Goal: Information Seeking & Learning: Learn about a topic

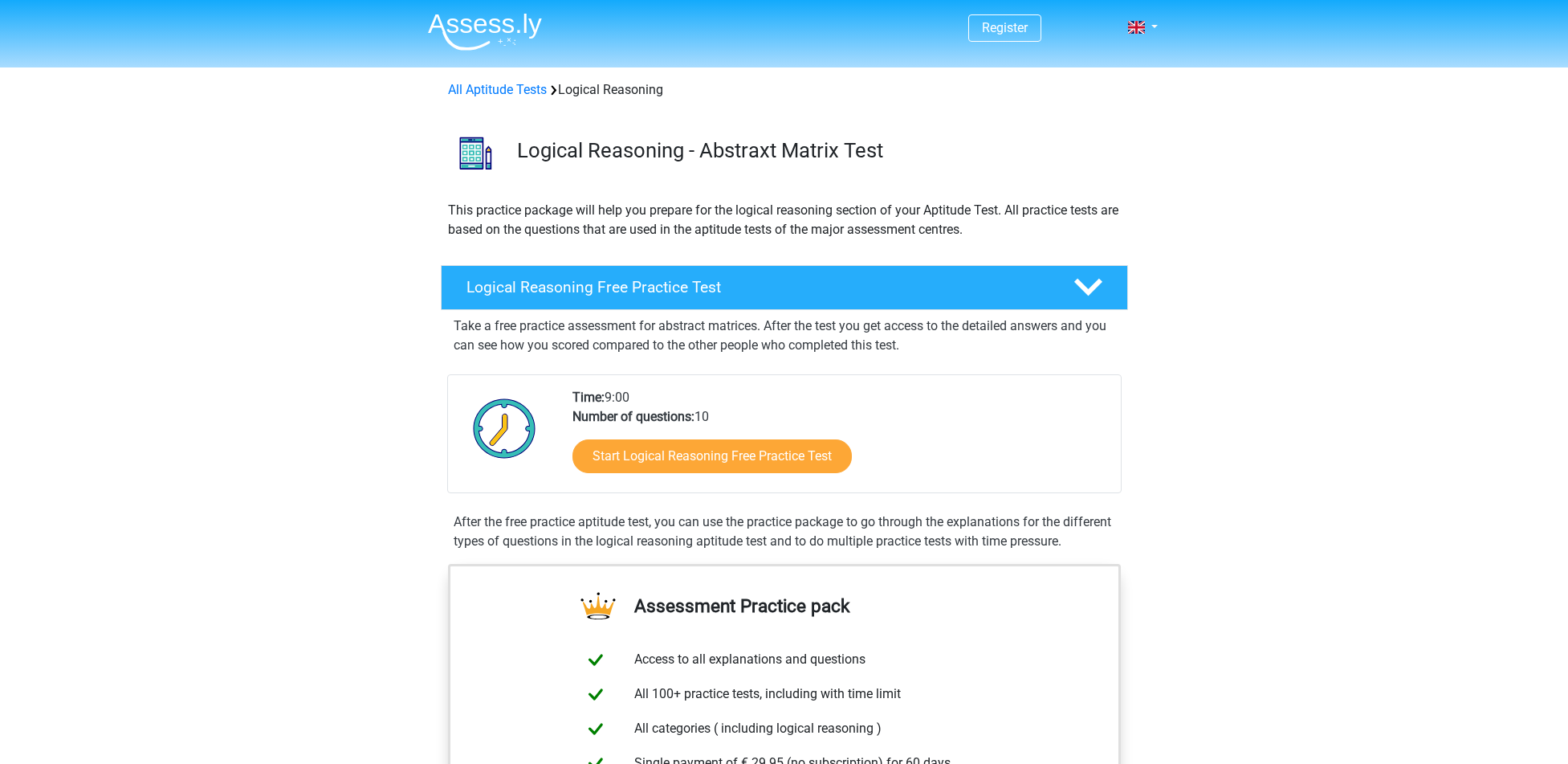
scroll to position [241, 0]
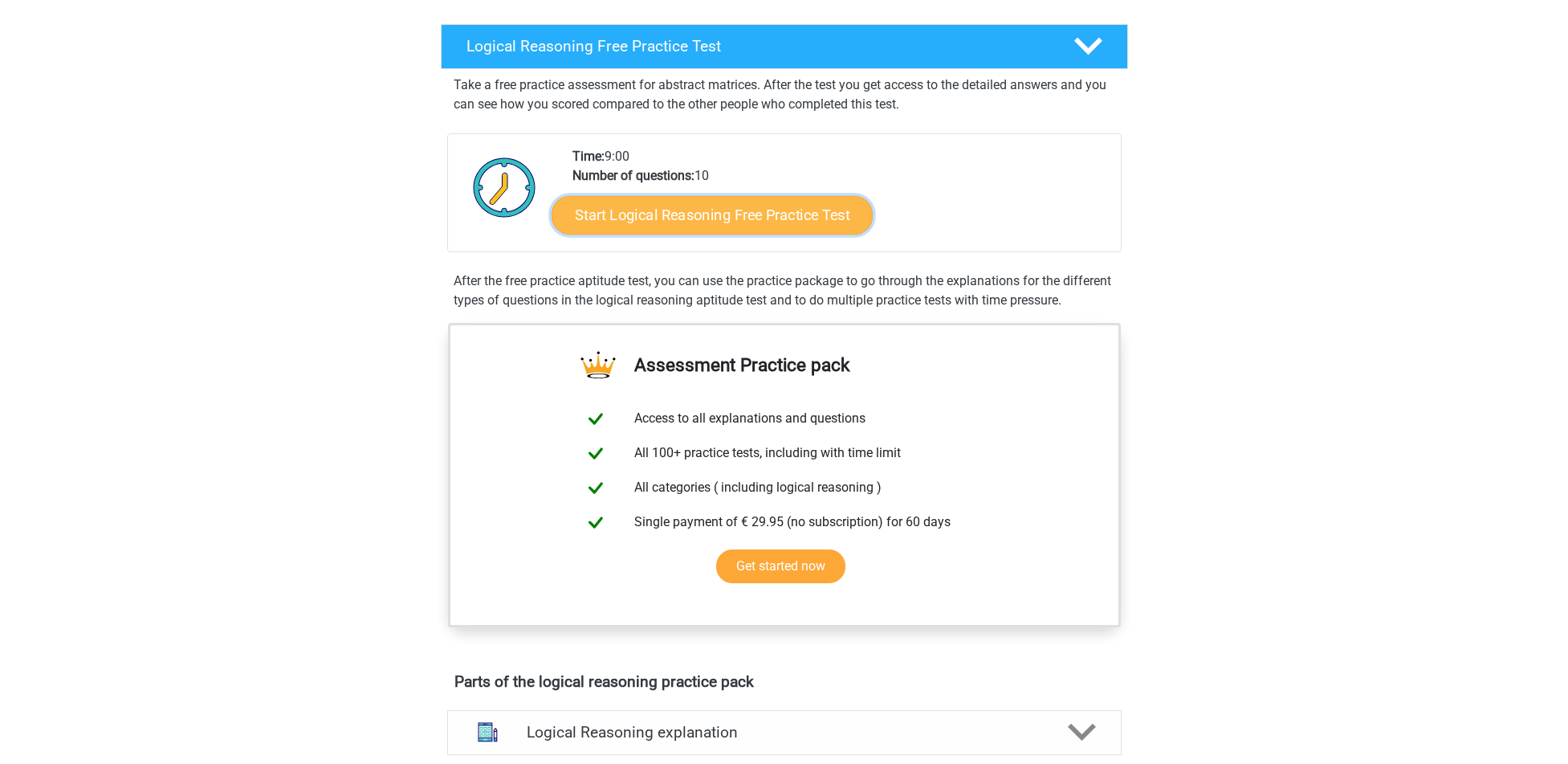
click at [751, 195] on link "Start Logical Reasoning Free Practice Test" at bounding box center [712, 214] width 321 height 39
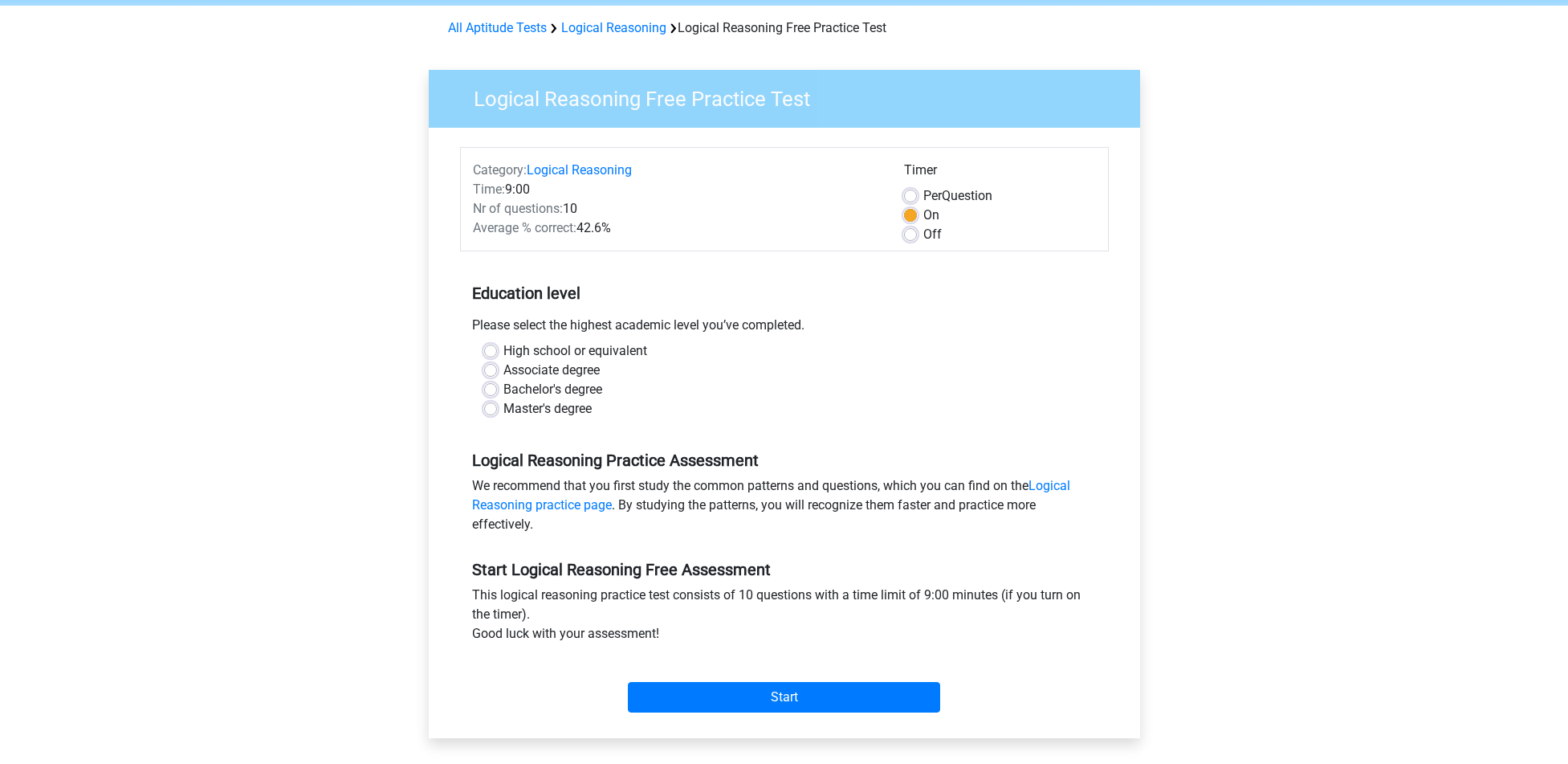
scroll to position [80, 0]
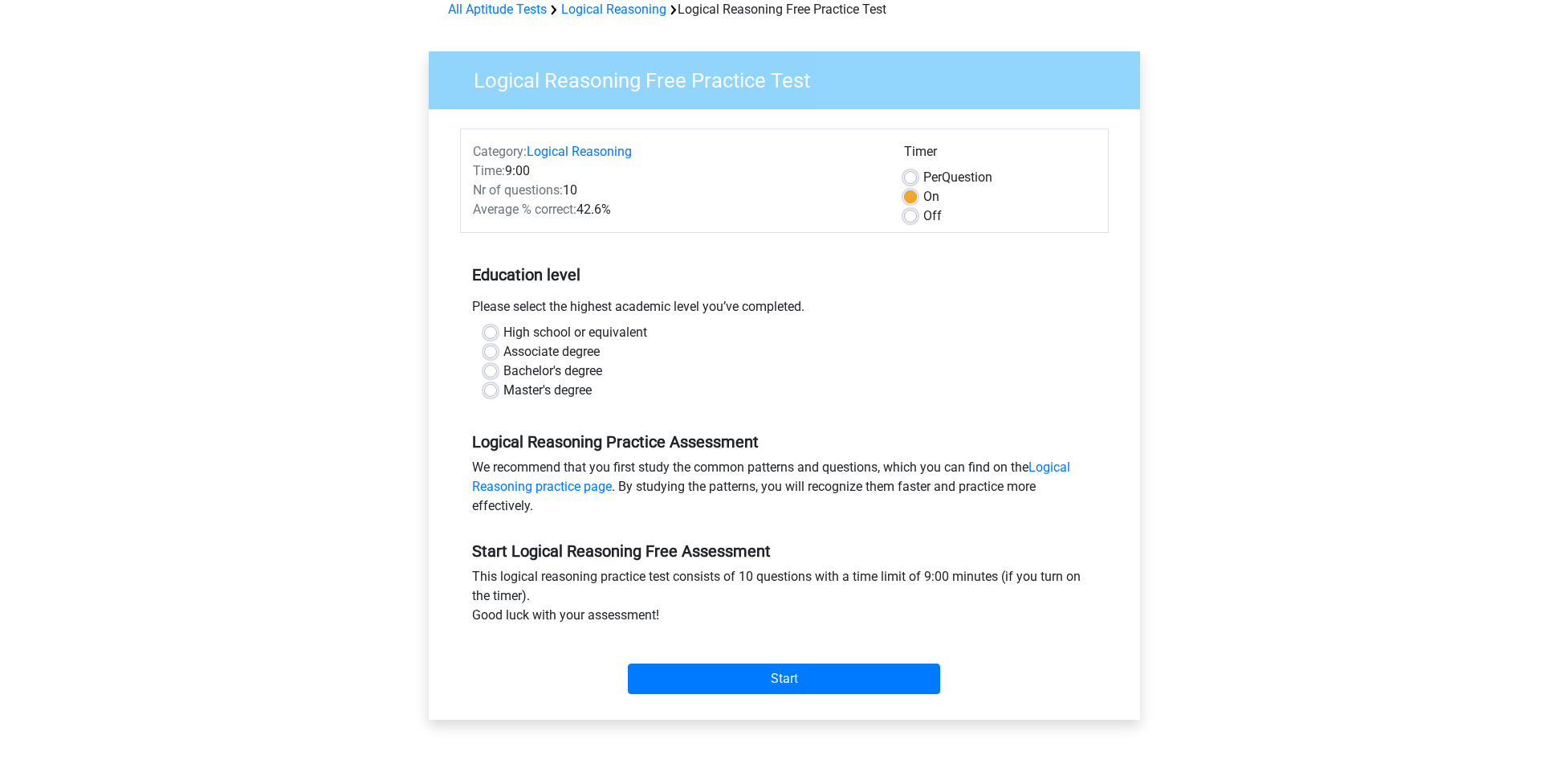
click at [503, 391] on label "Master's degree" at bounding box center [548, 390] width 89 height 19
click at [492, 391] on input "Master's degree" at bounding box center [490, 388] width 13 height 16
radio input "true"
click at [778, 685] on input "Start" at bounding box center [784, 678] width 312 height 30
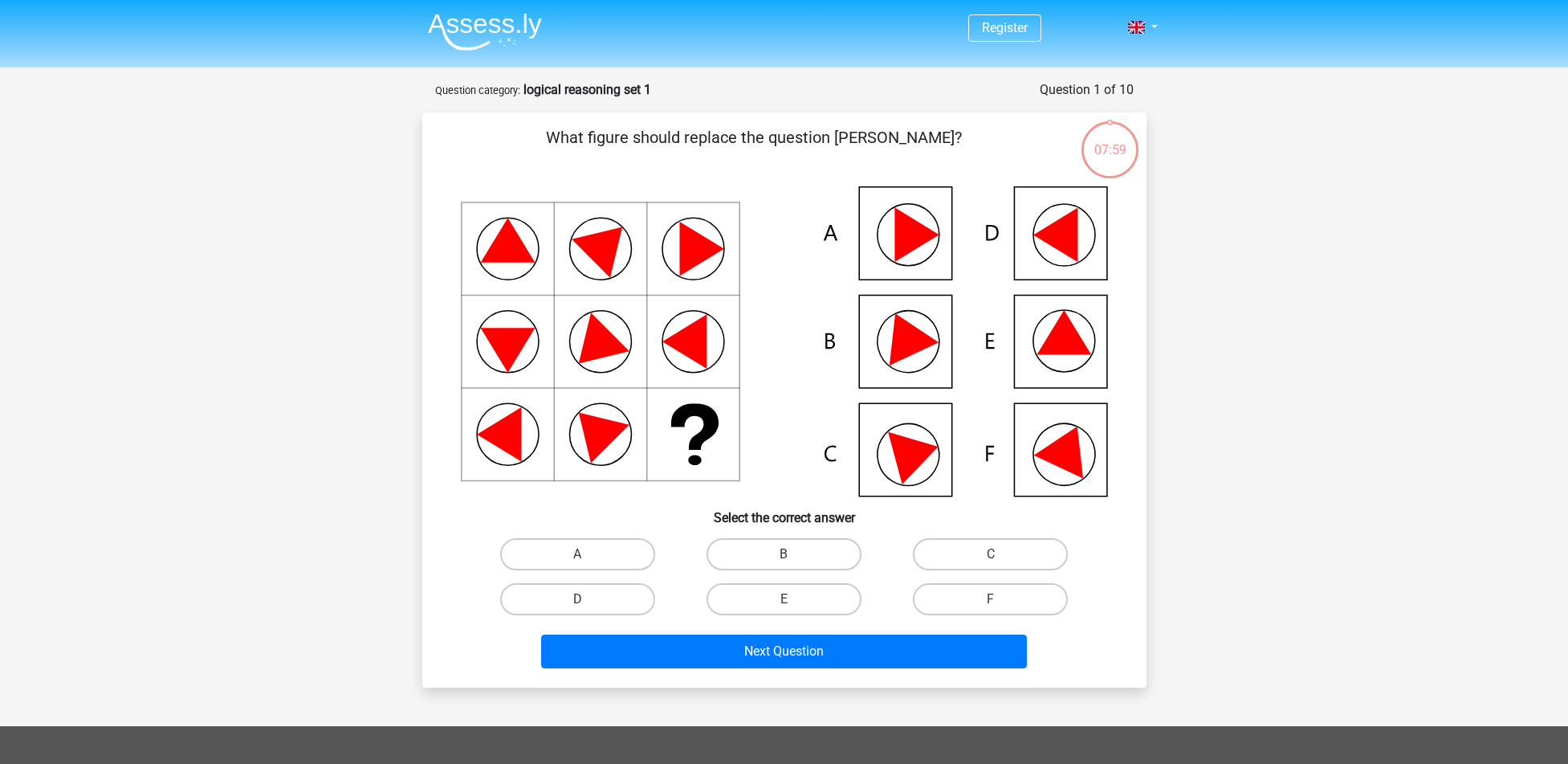
click at [1055, 250] on icon at bounding box center [784, 342] width 647 height 310
click at [989, 225] on icon at bounding box center [992, 232] width 13 height 16
click at [774, 593] on label "E" at bounding box center [784, 599] width 155 height 32
click at [783, 599] on input "E" at bounding box center [788, 603] width 10 height 10
radio input "true"
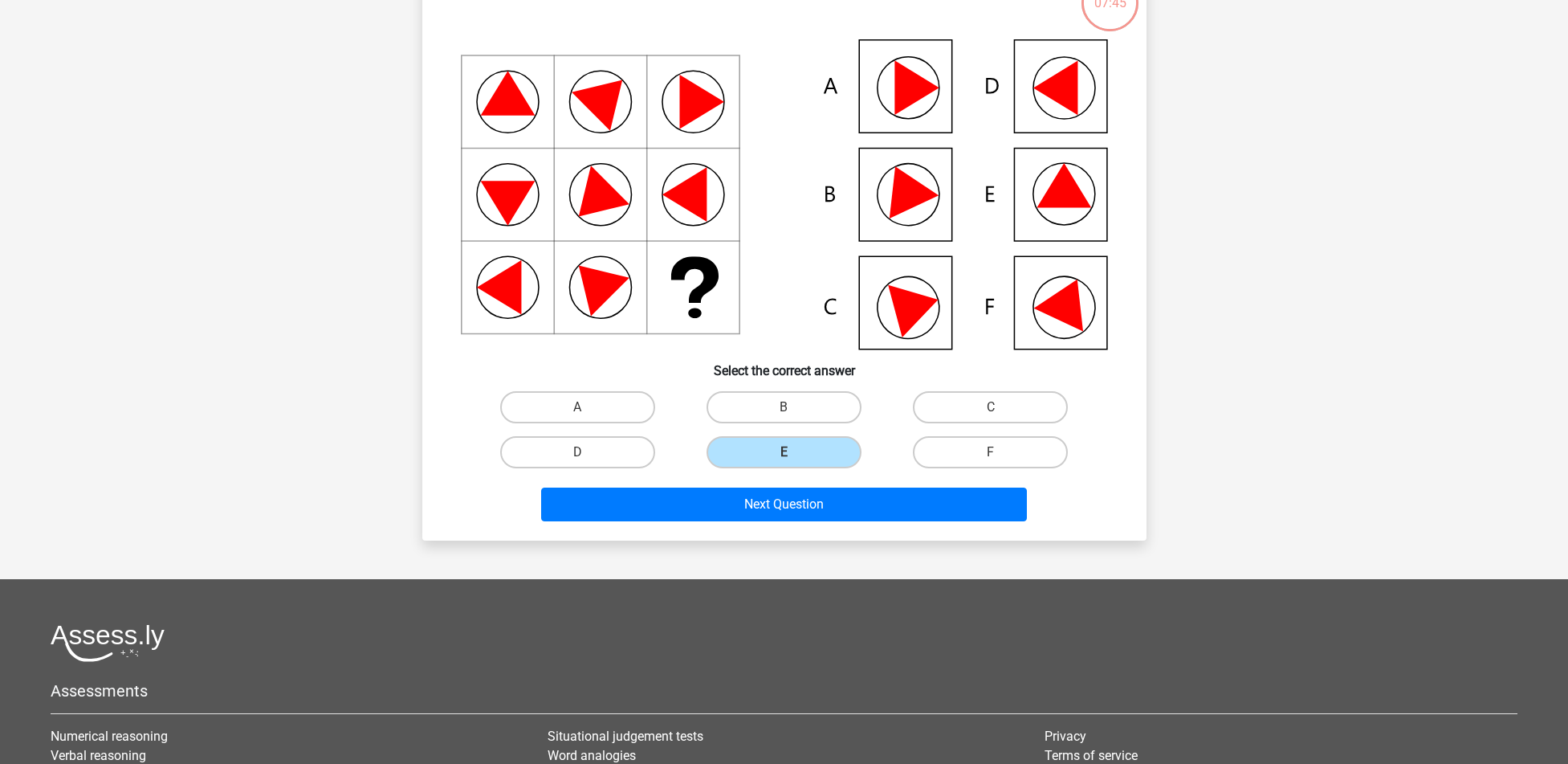
scroll to position [161, 0]
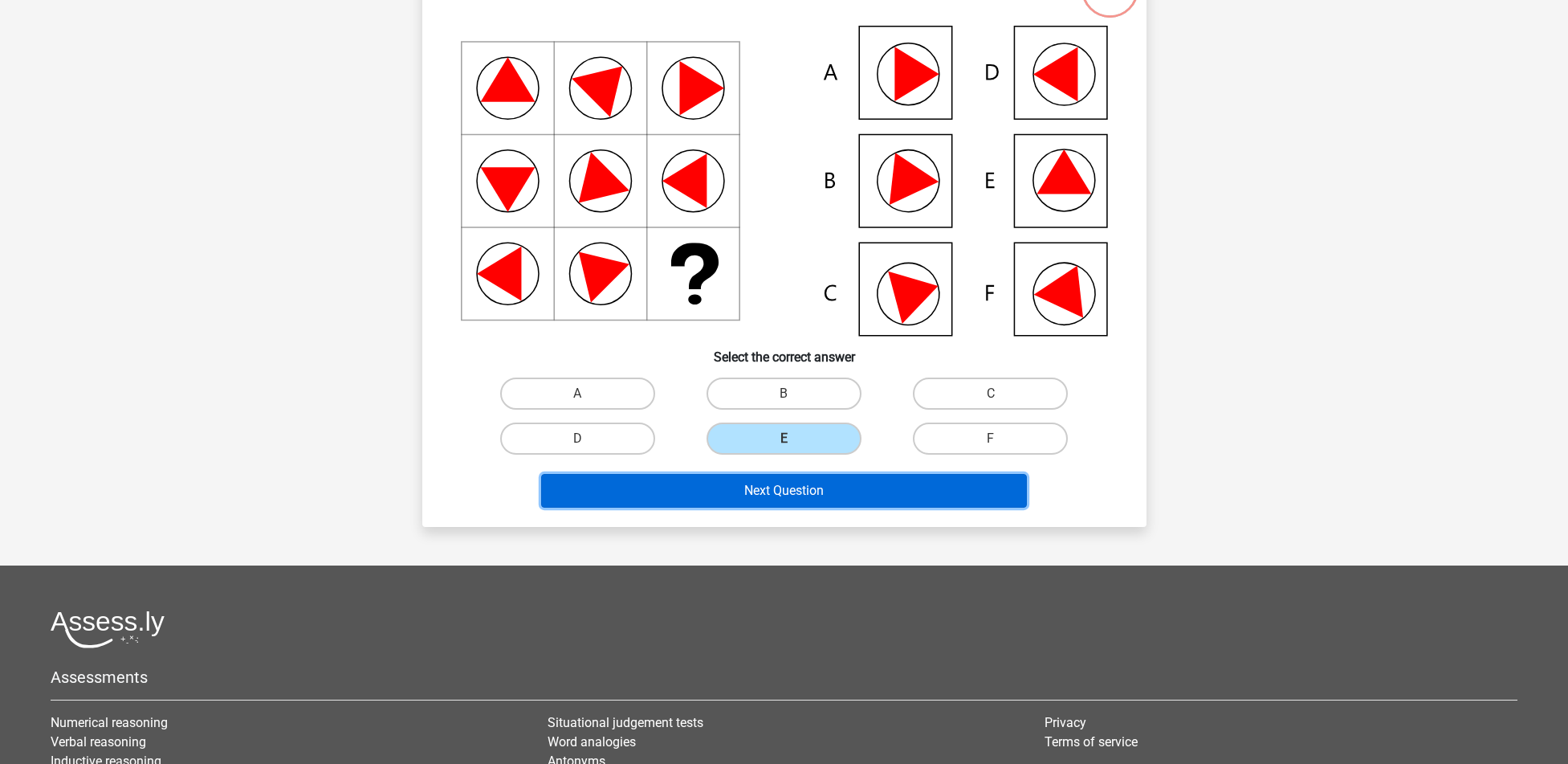
click at [783, 486] on button "Next Question" at bounding box center [784, 491] width 486 height 34
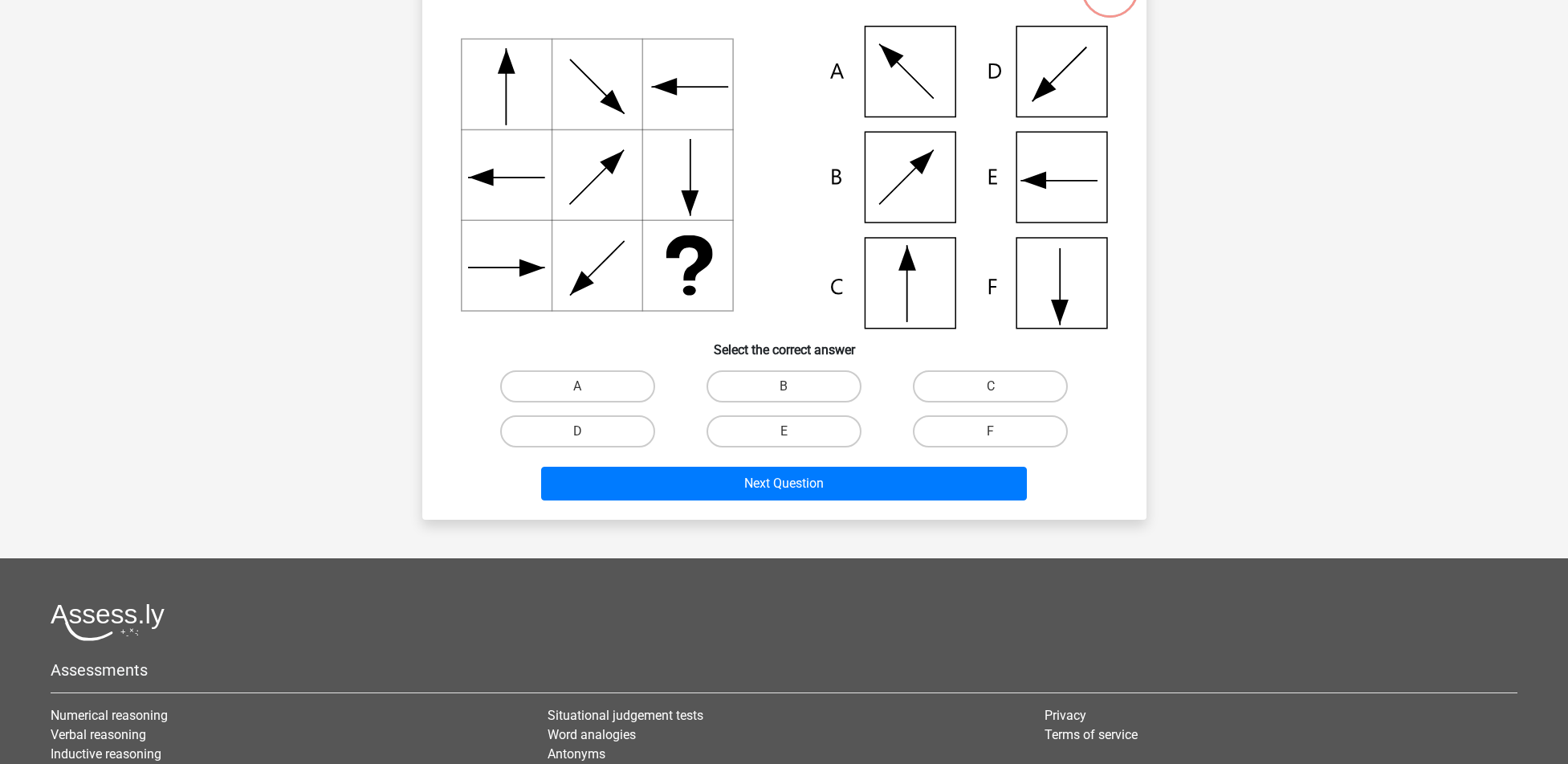
scroll to position [80, 0]
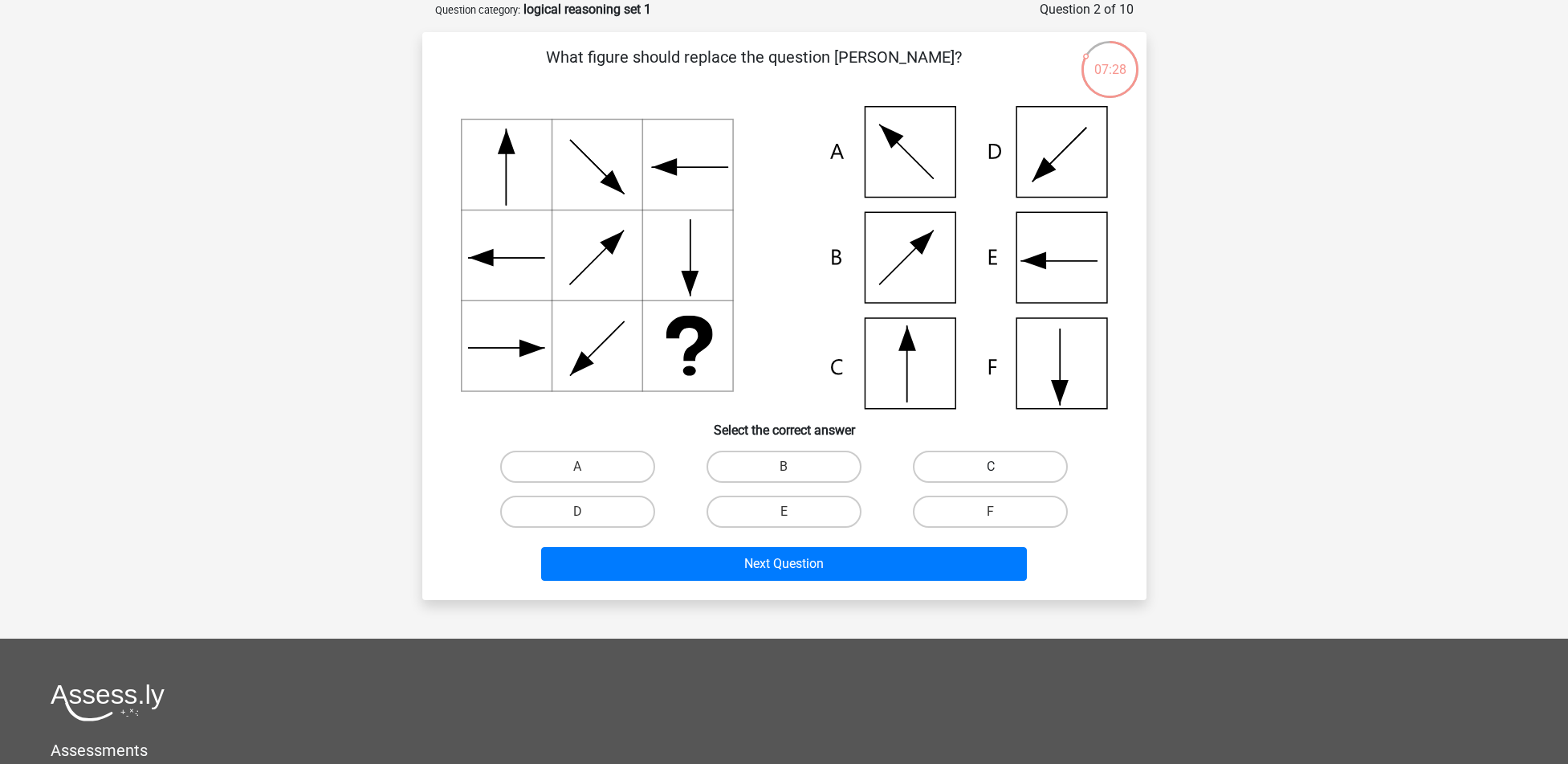
click at [1019, 463] on label "C" at bounding box center [990, 467] width 155 height 32
click at [1001, 467] on input "C" at bounding box center [995, 471] width 10 height 10
radio input "true"
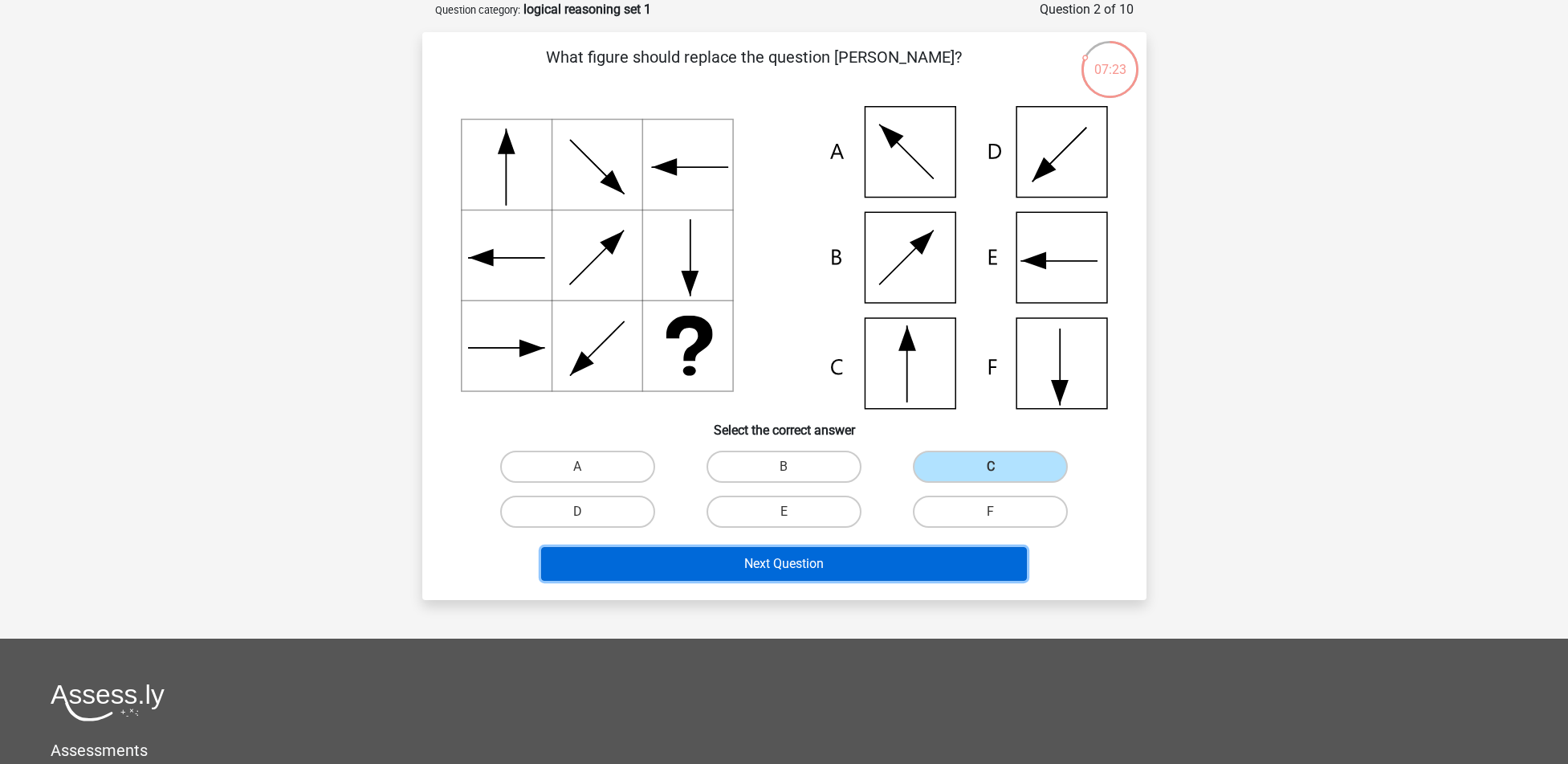
click at [771, 553] on button "Next Question" at bounding box center [784, 564] width 486 height 34
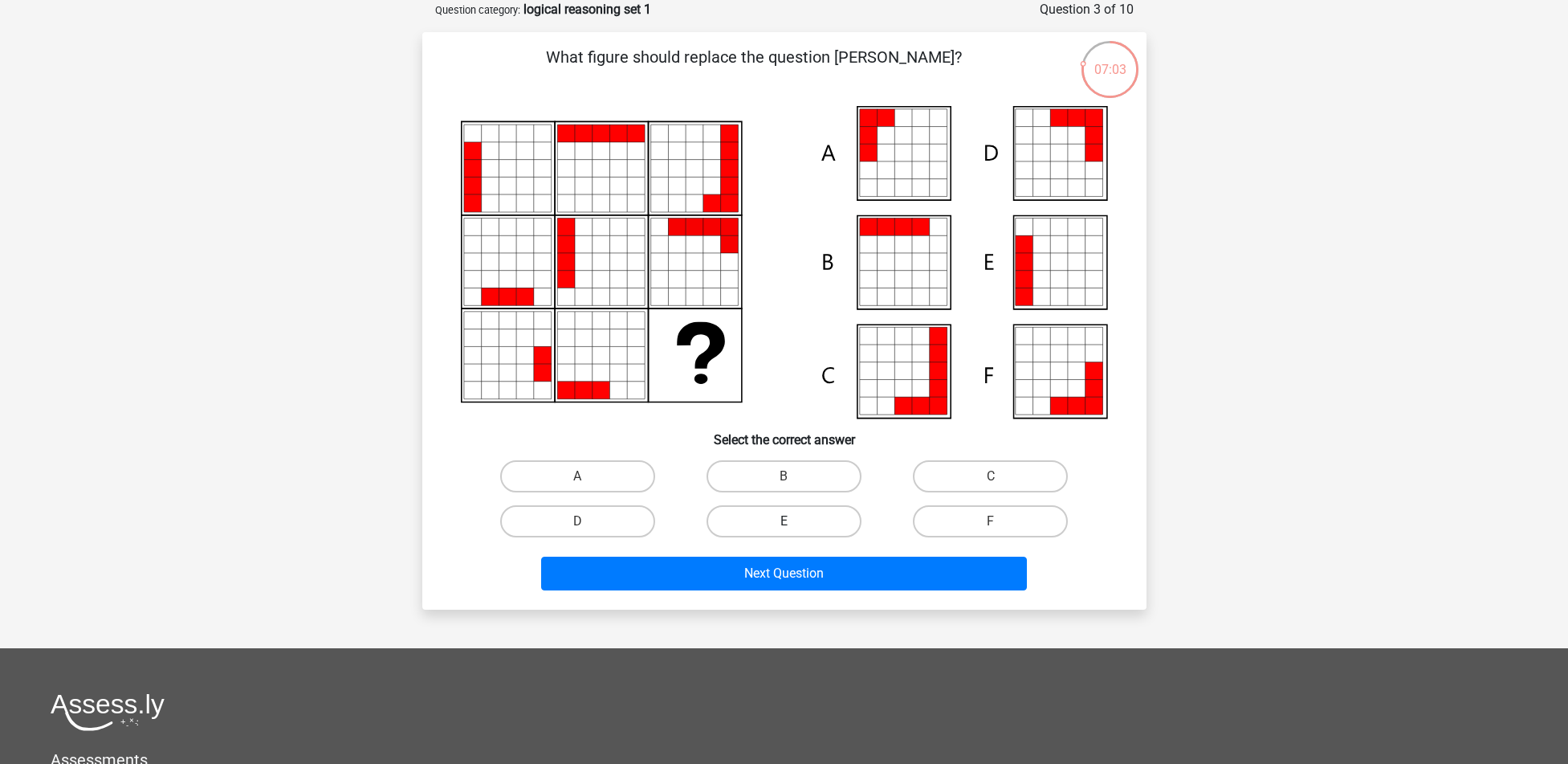
click at [806, 509] on label "E" at bounding box center [784, 521] width 155 height 32
click at [794, 521] on input "E" at bounding box center [788, 526] width 10 height 10
radio input "true"
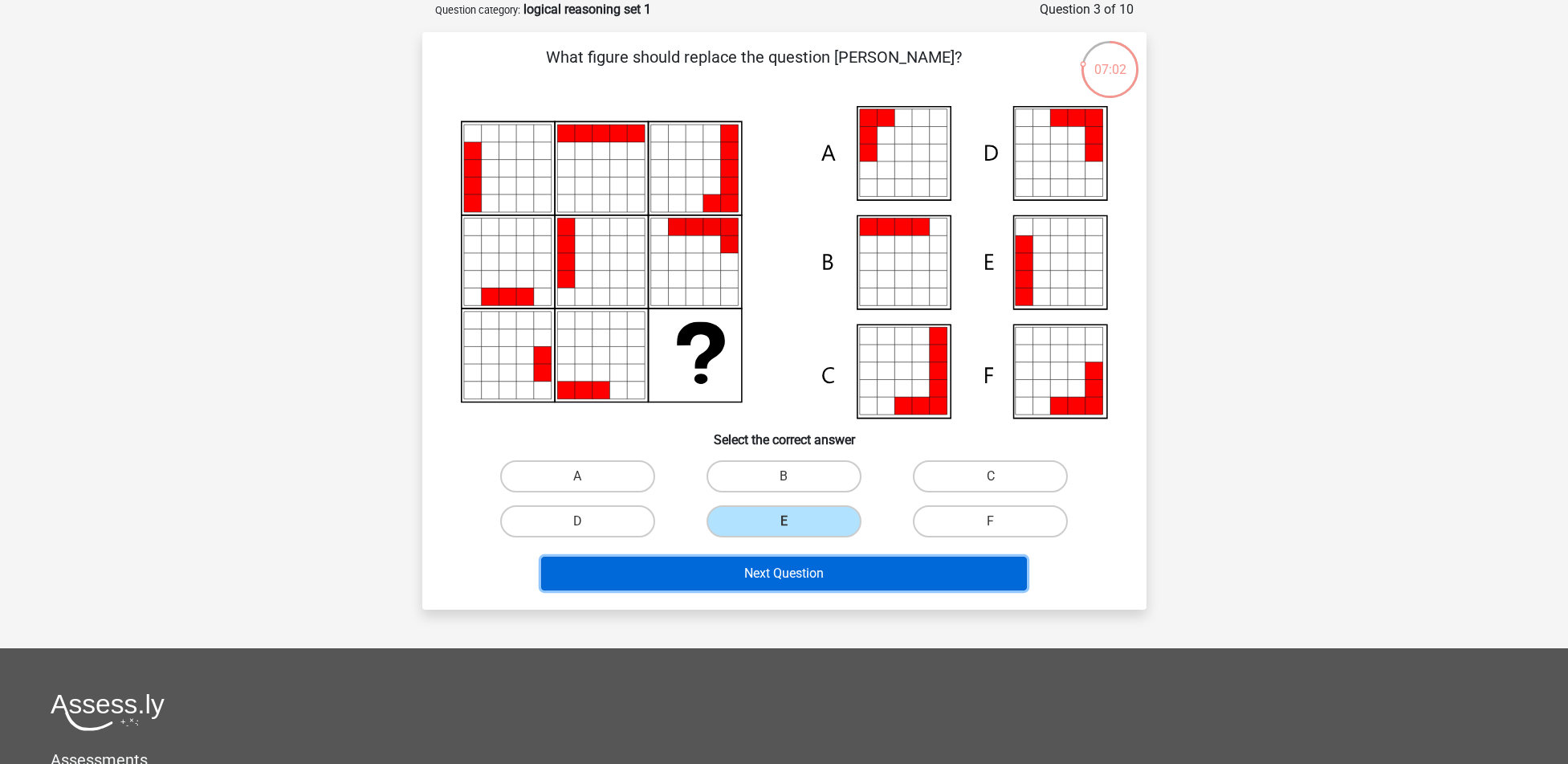
click at [824, 569] on button "Next Question" at bounding box center [784, 573] width 486 height 34
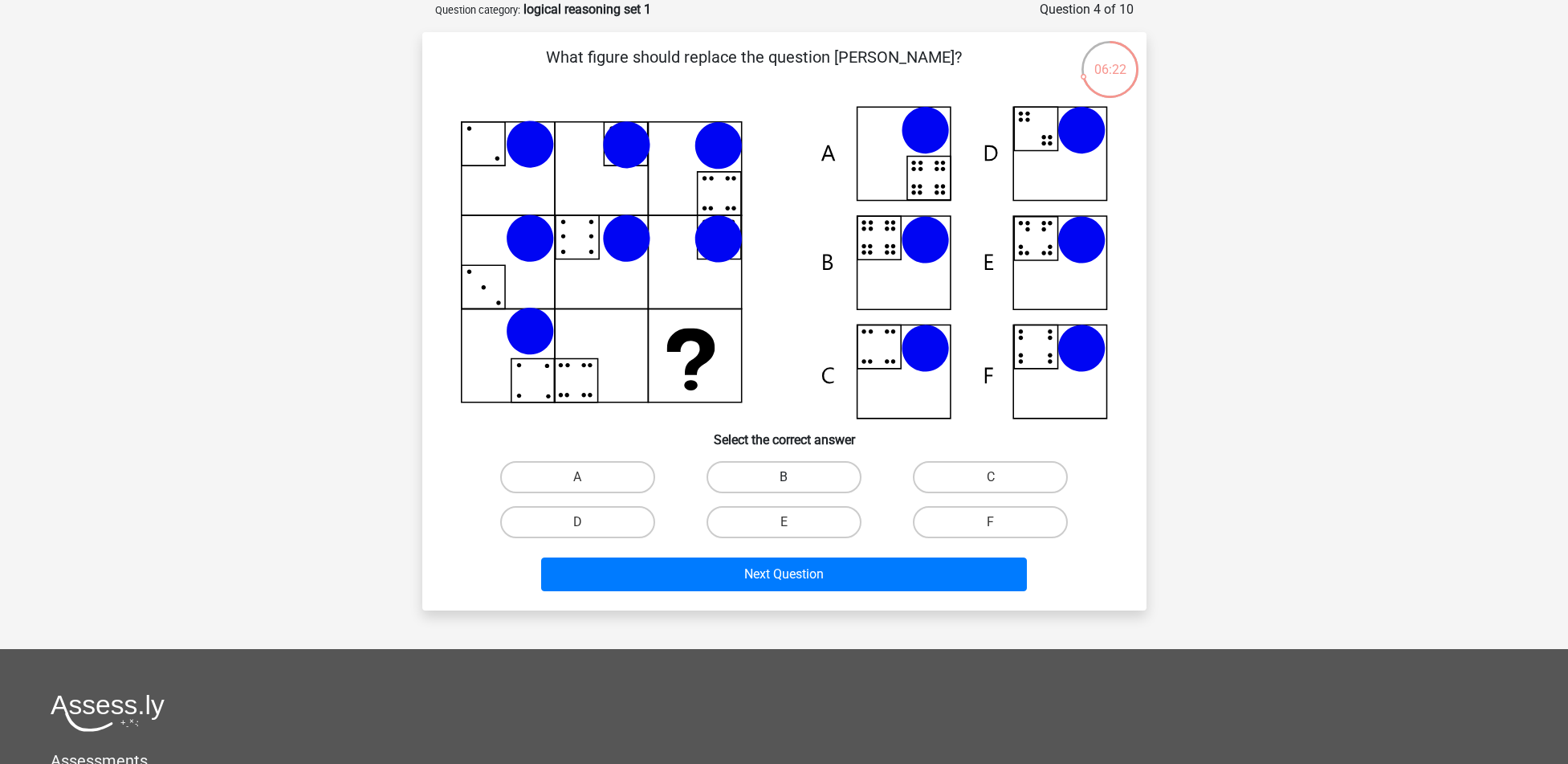
click at [815, 476] on label "B" at bounding box center [784, 477] width 155 height 32
click at [794, 477] on input "B" at bounding box center [788, 481] width 10 height 10
radio input "true"
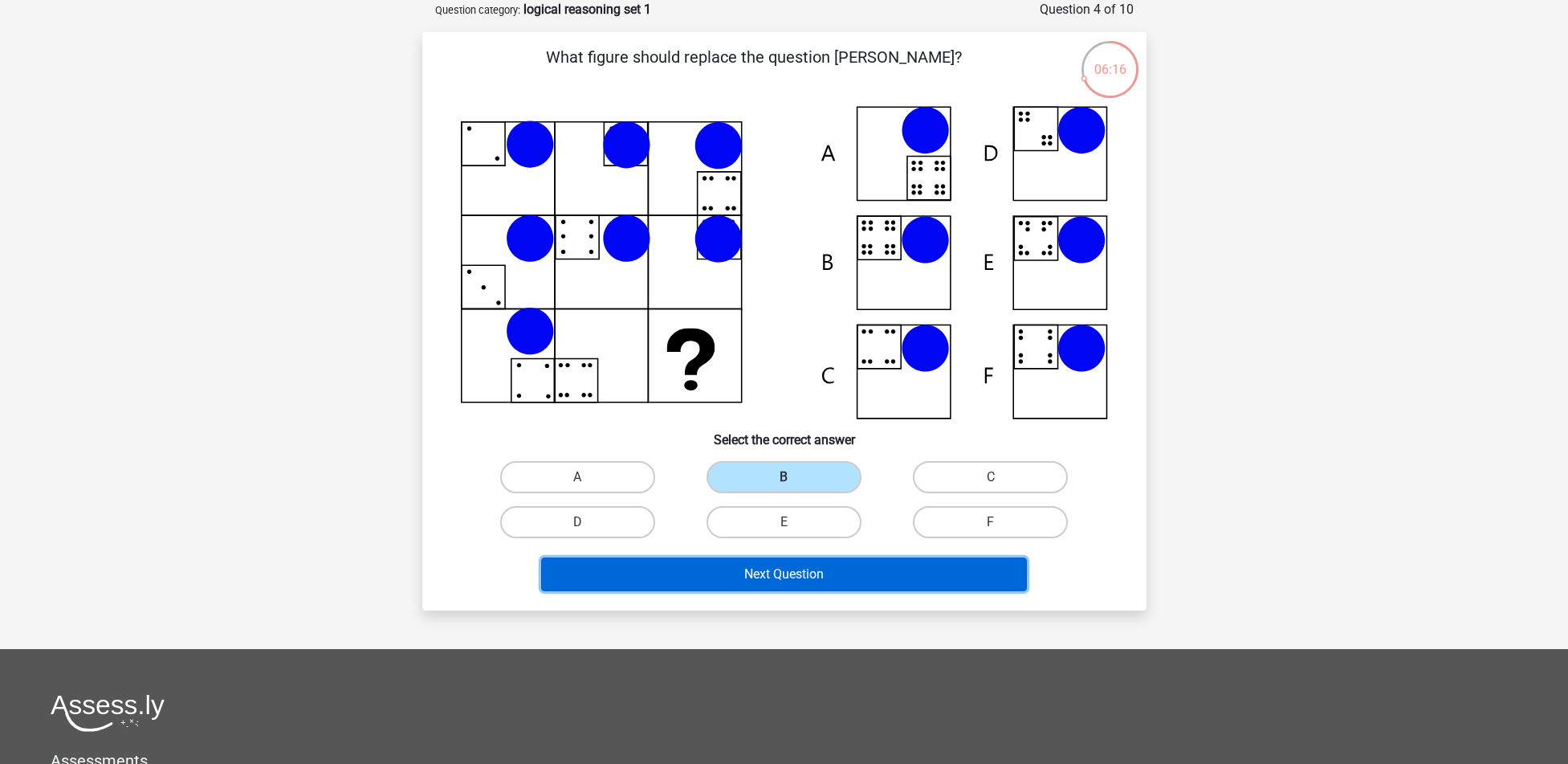
click at [802, 567] on button "Next Question" at bounding box center [784, 574] width 486 height 34
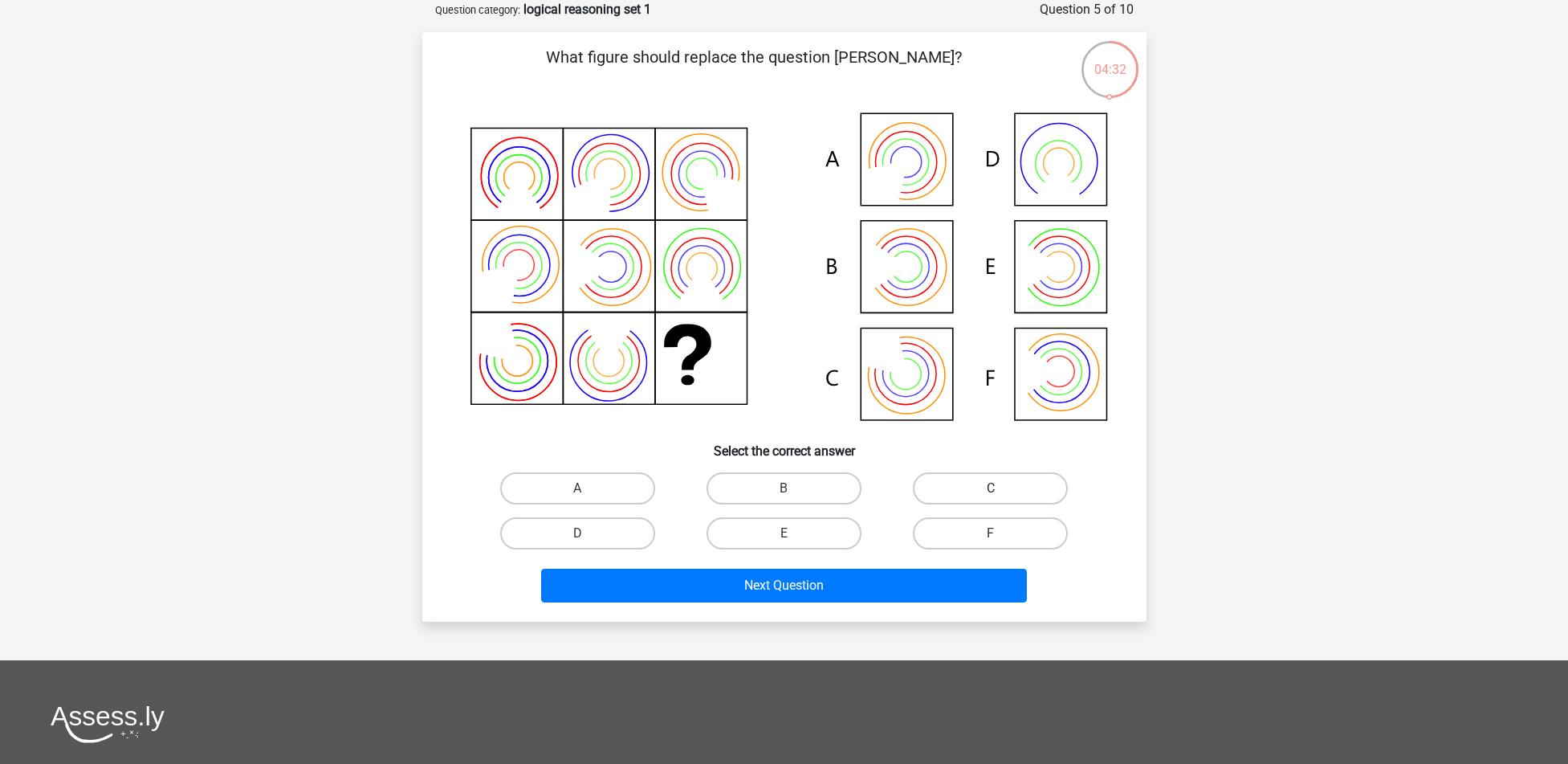
click at [1015, 483] on label "C" at bounding box center [990, 488] width 155 height 32
click at [1001, 489] on input "C" at bounding box center [995, 493] width 10 height 10
radio input "true"
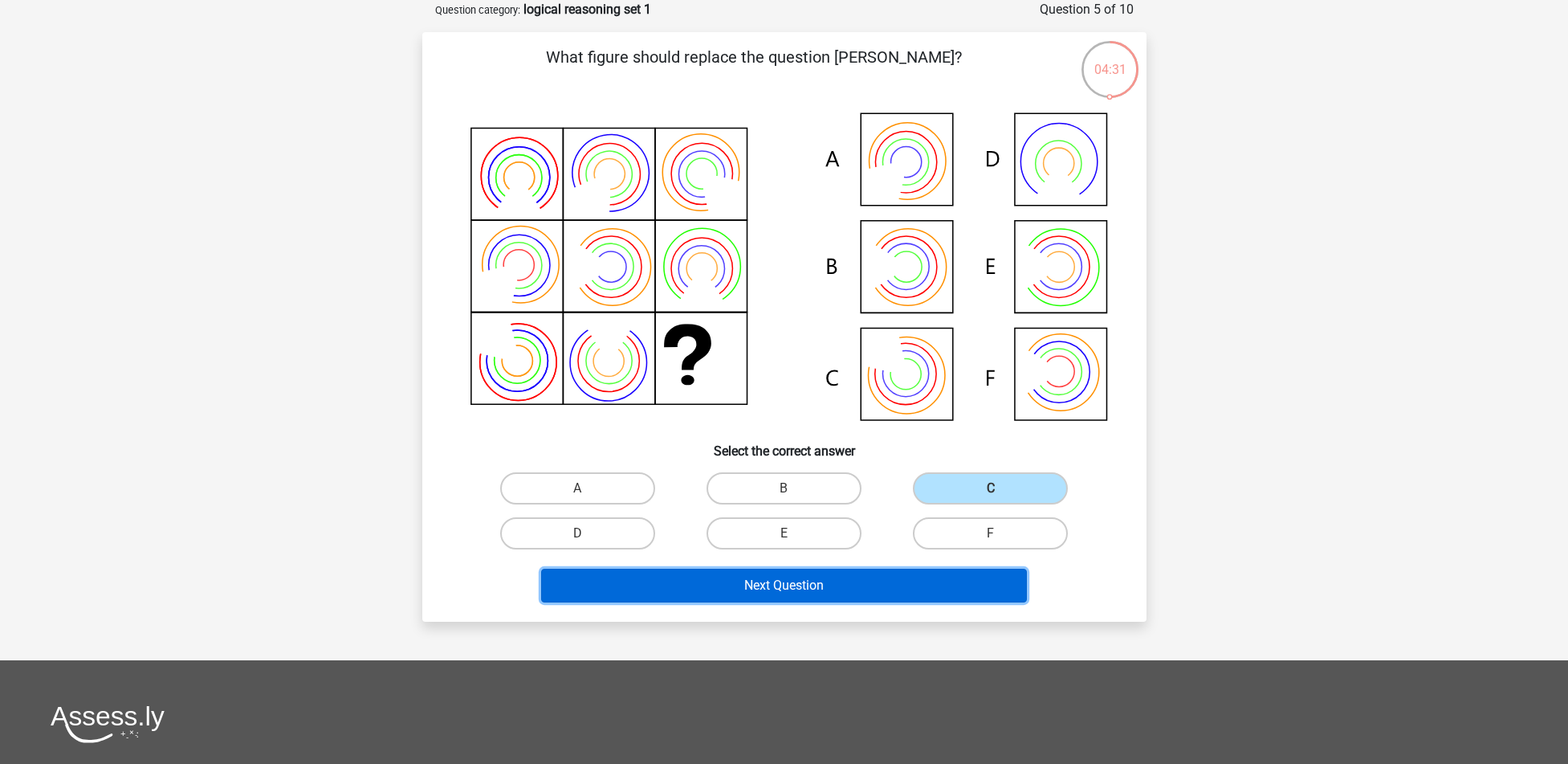
click at [816, 585] on button "Next Question" at bounding box center [784, 585] width 486 height 34
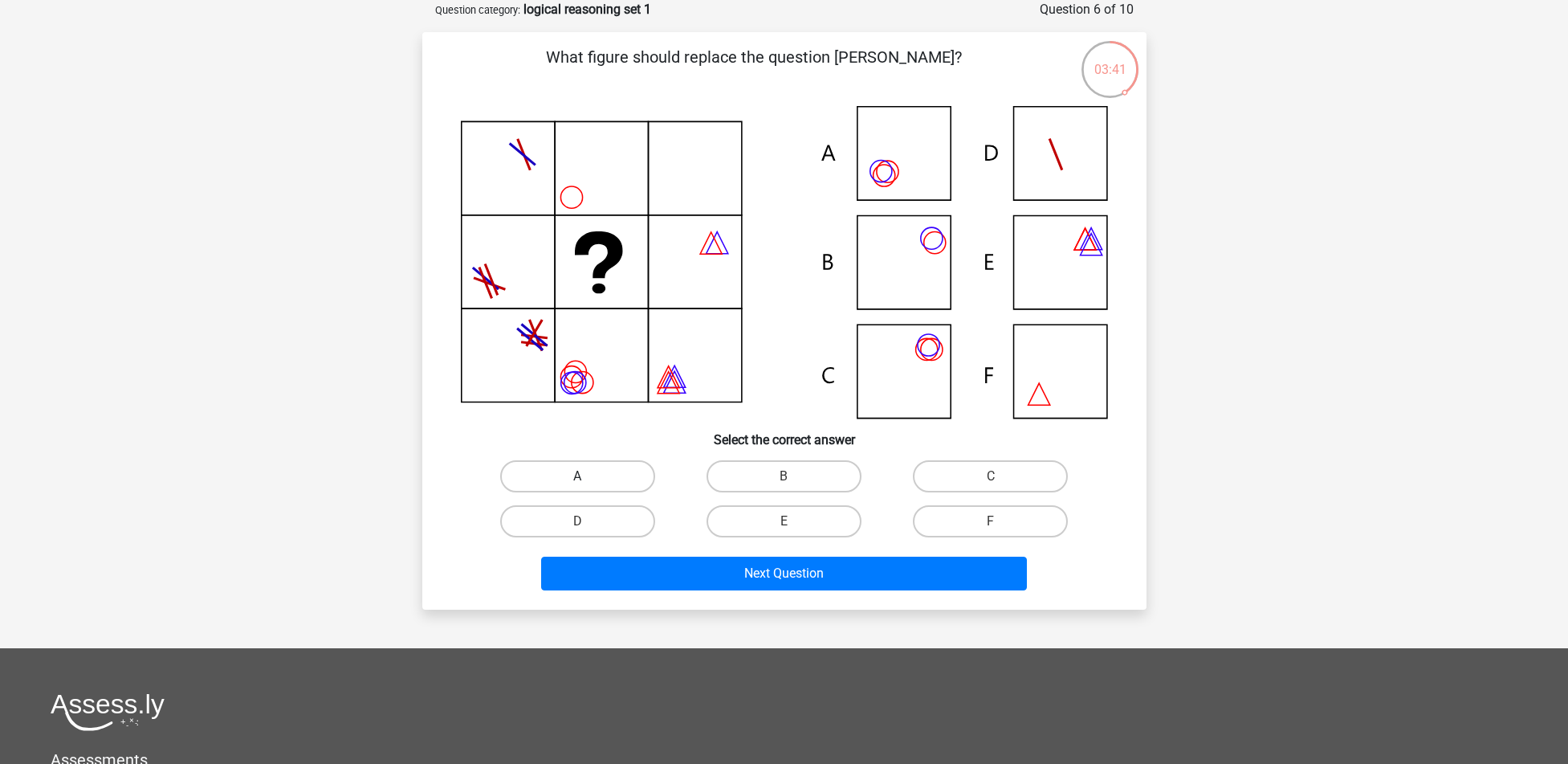
click at [586, 471] on label "A" at bounding box center [578, 476] width 155 height 32
click at [586, 476] on input "A" at bounding box center [582, 480] width 10 height 10
radio input "true"
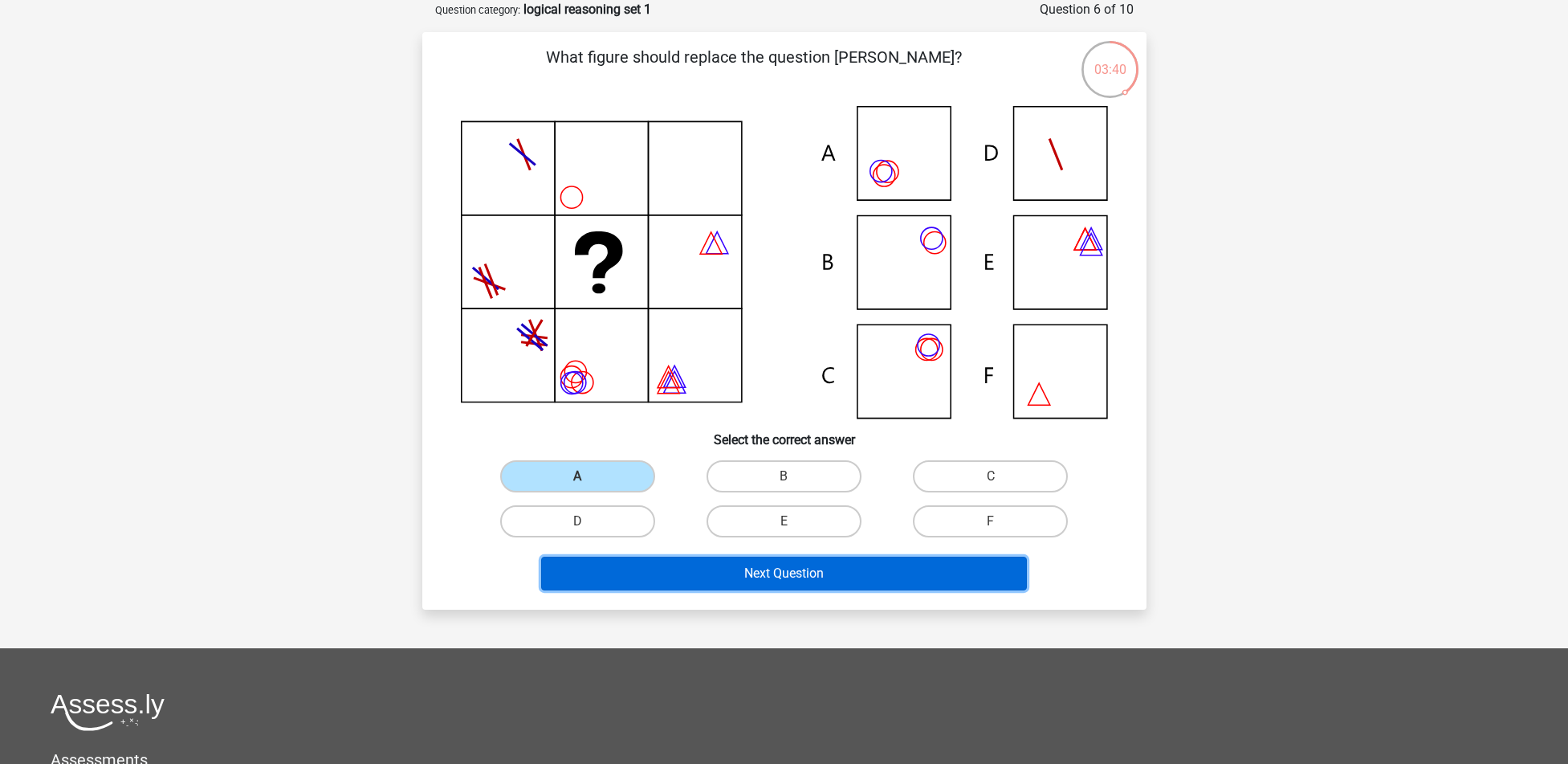
click at [743, 571] on button "Next Question" at bounding box center [784, 573] width 486 height 34
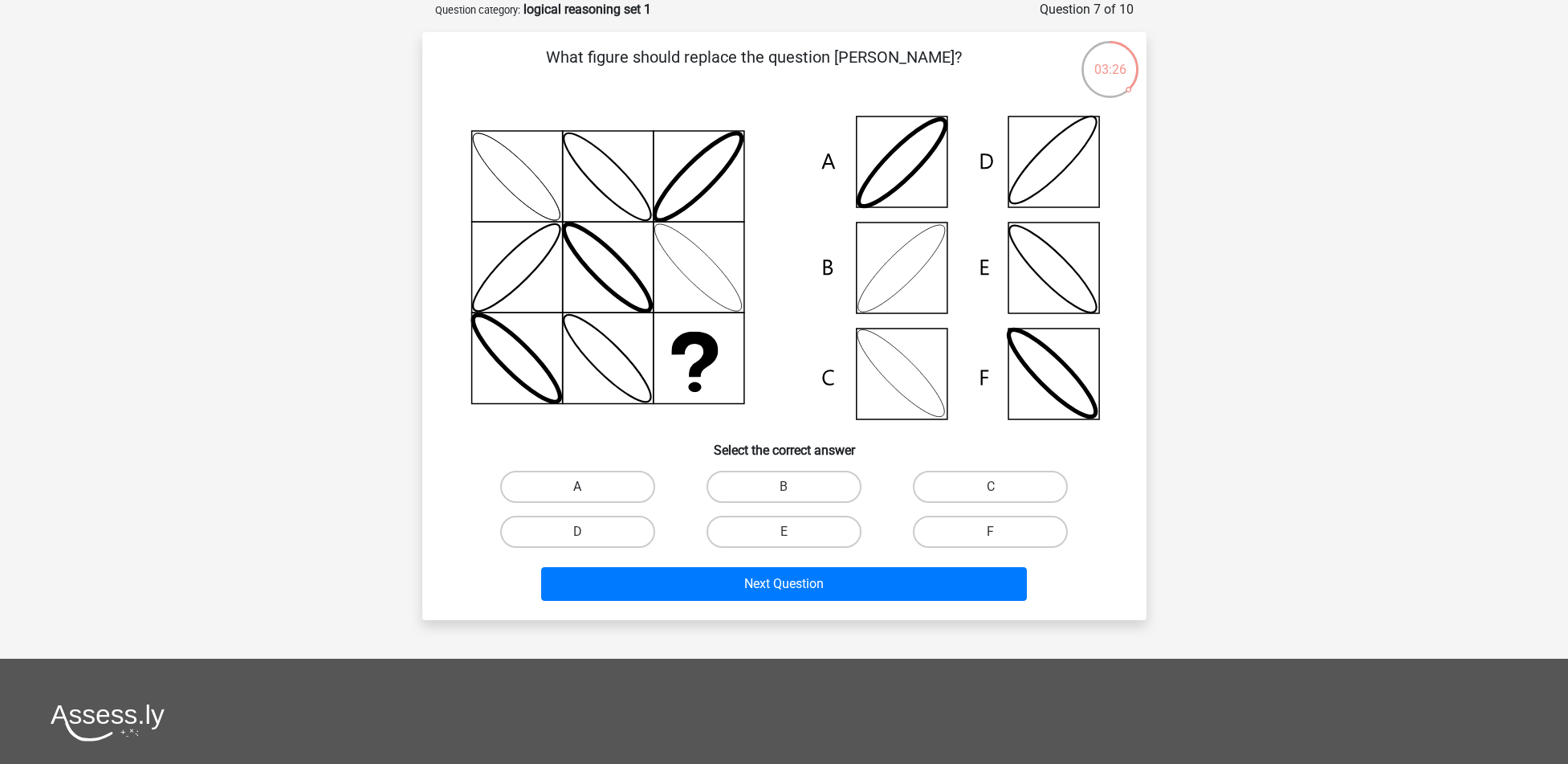
click at [617, 492] on label "A" at bounding box center [578, 486] width 155 height 32
click at [587, 492] on input "A" at bounding box center [582, 491] width 10 height 10
radio input "true"
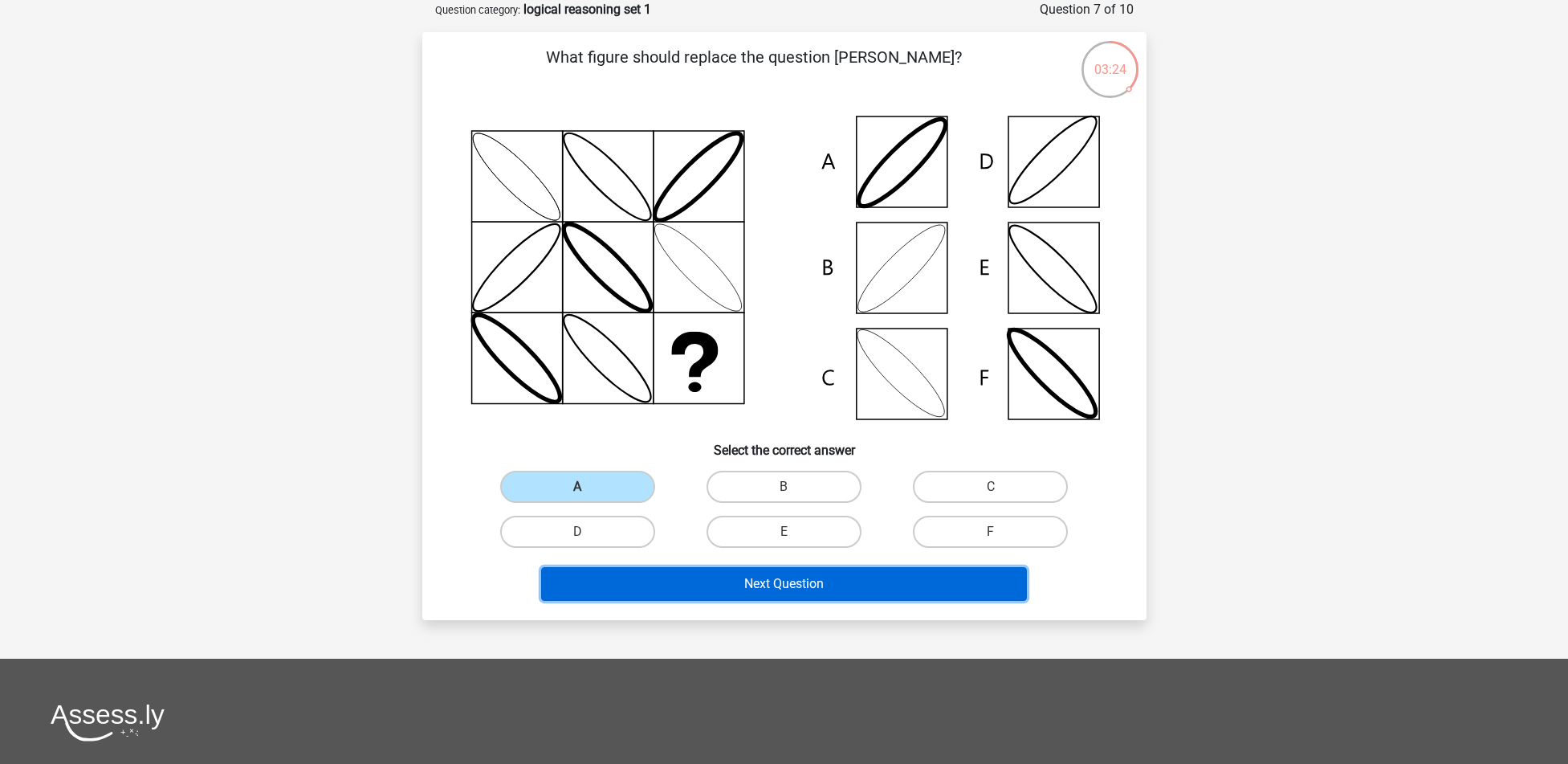
click at [734, 576] on button "Next Question" at bounding box center [784, 584] width 486 height 34
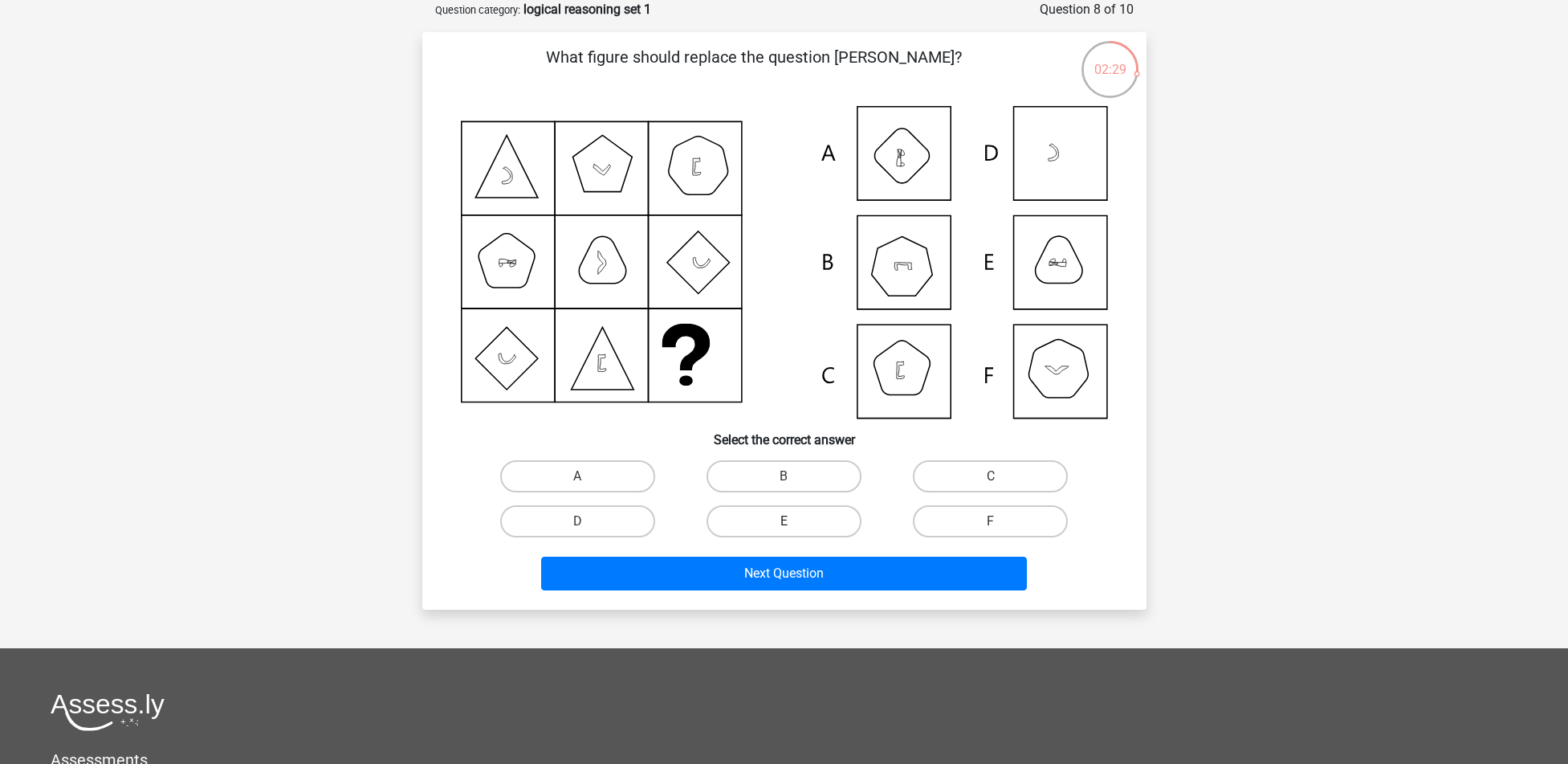
click at [820, 519] on label "E" at bounding box center [784, 521] width 155 height 32
click at [794, 521] on input "E" at bounding box center [788, 526] width 10 height 10
radio input "true"
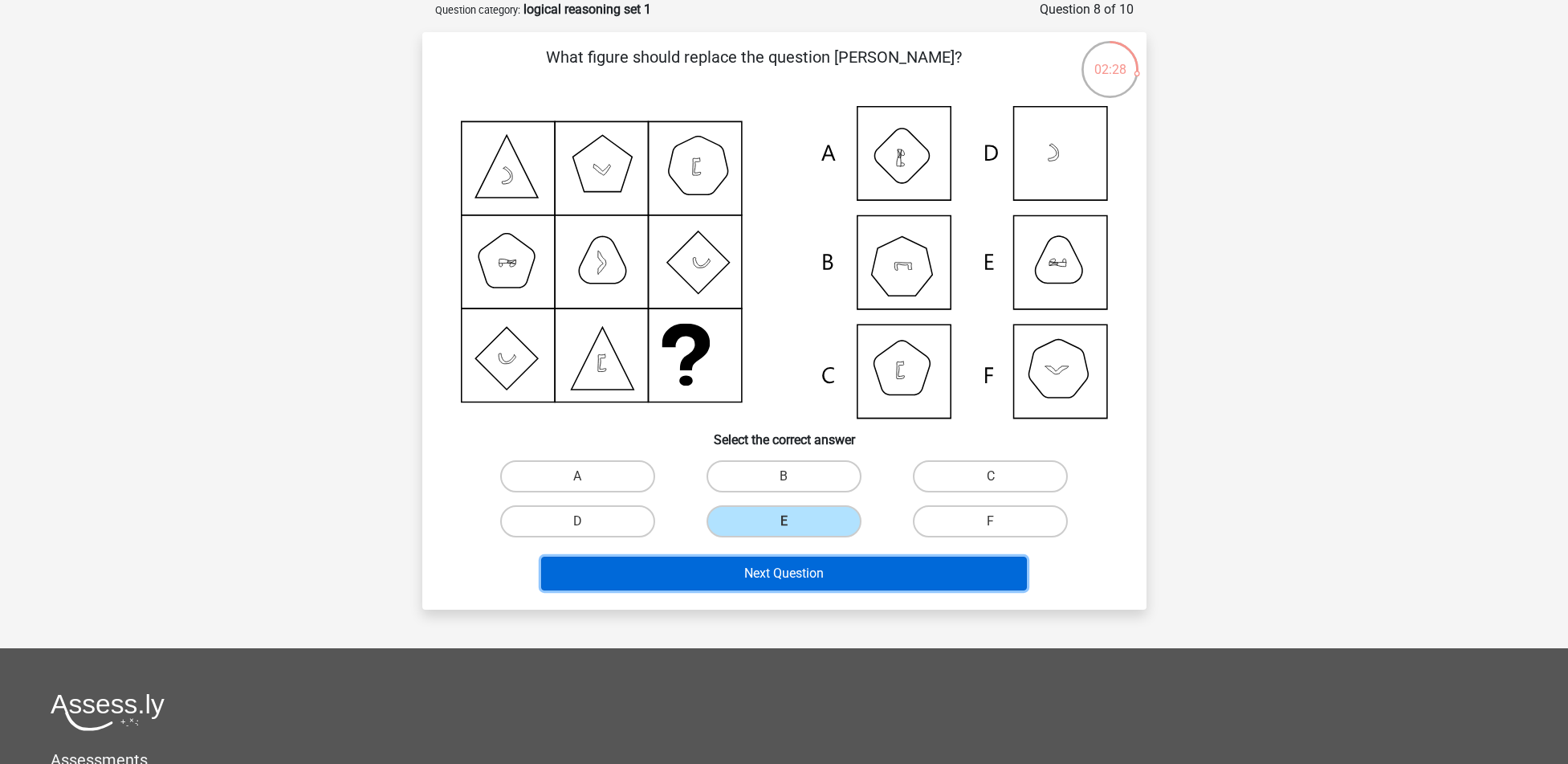
click at [814, 586] on button "Next Question" at bounding box center [784, 573] width 486 height 34
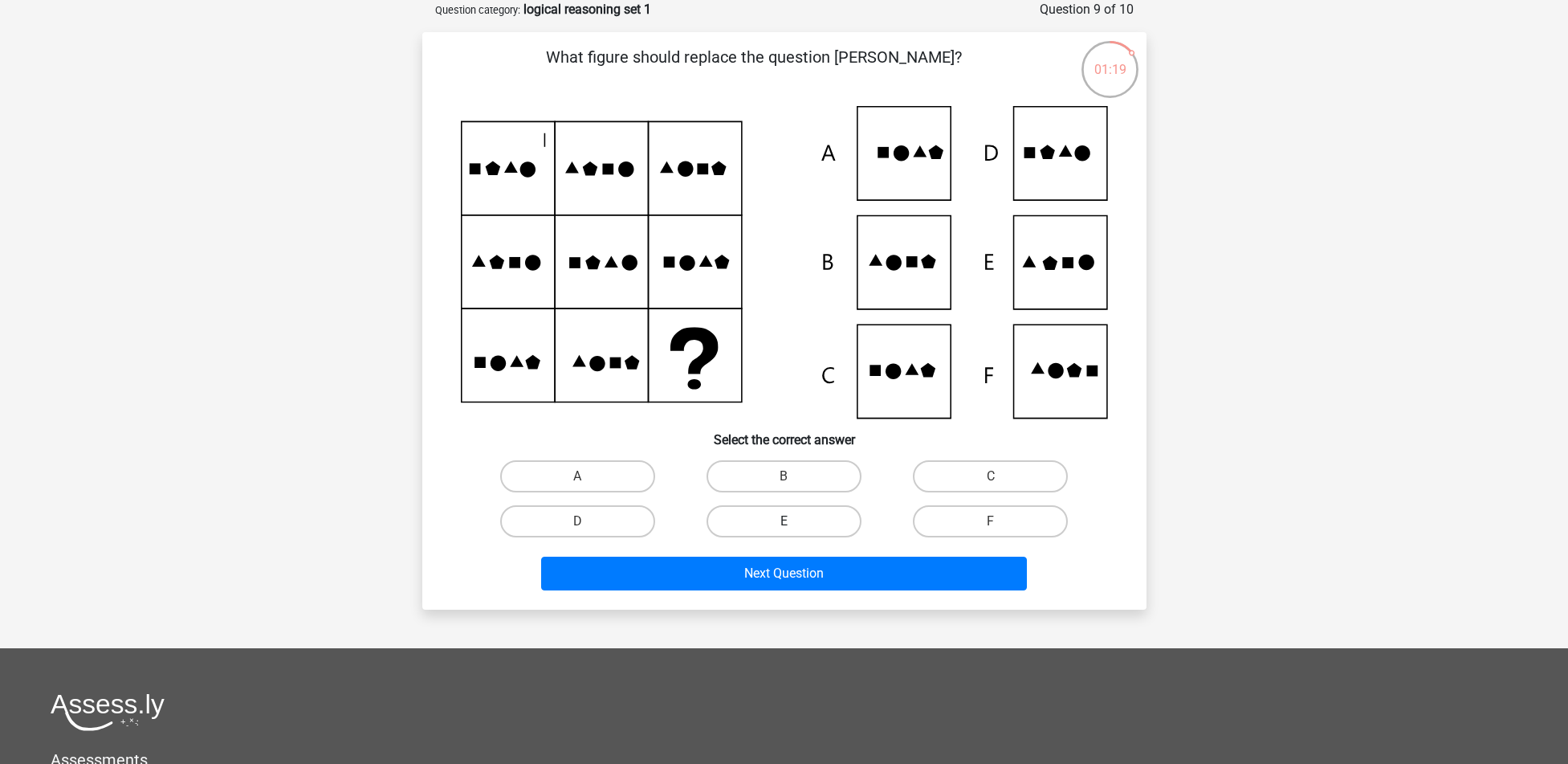
click at [836, 517] on label "E" at bounding box center [784, 521] width 155 height 32
click at [794, 521] on input "E" at bounding box center [788, 526] width 10 height 10
radio input "true"
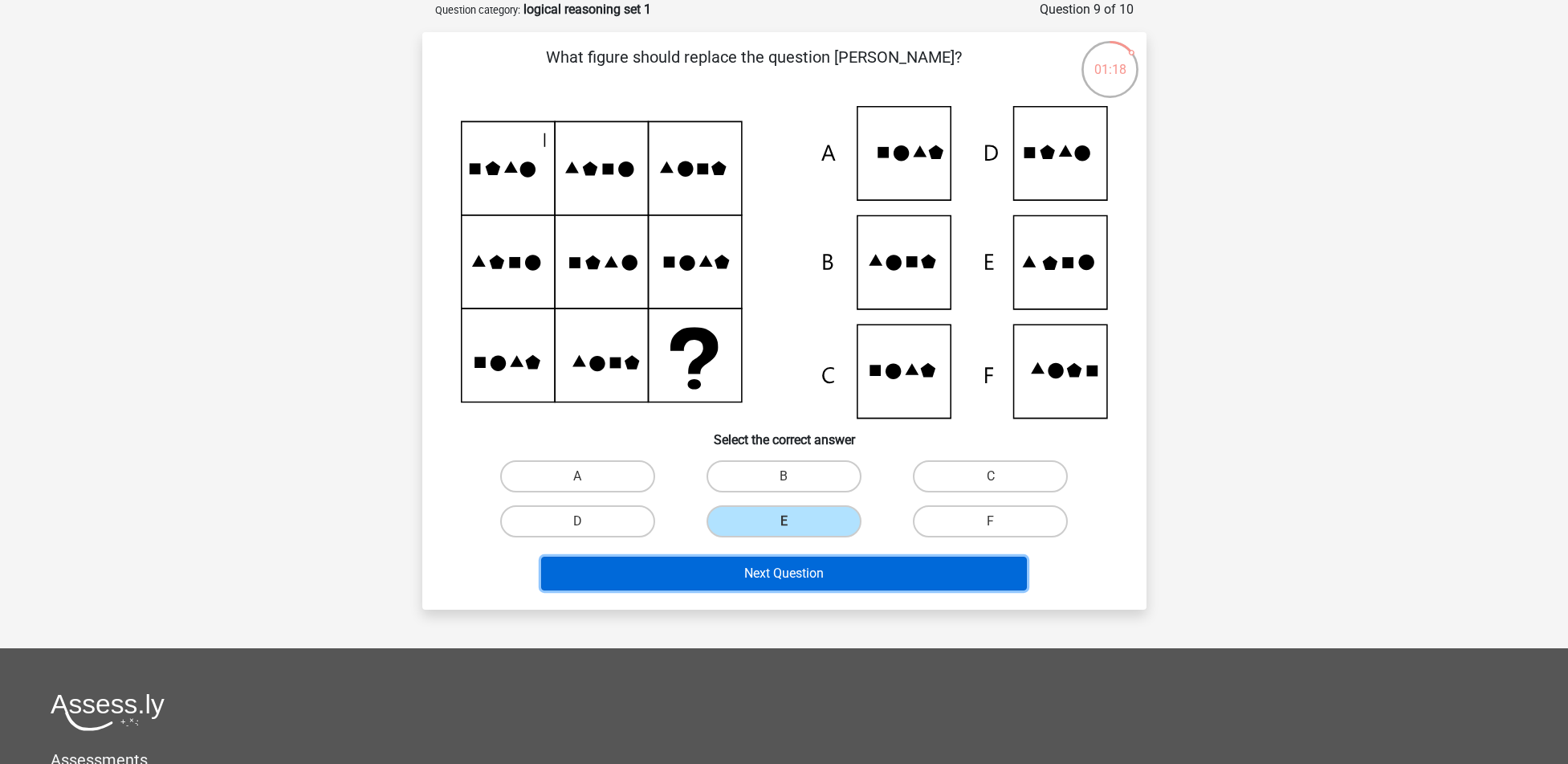
click at [814, 580] on button "Next Question" at bounding box center [784, 573] width 486 height 34
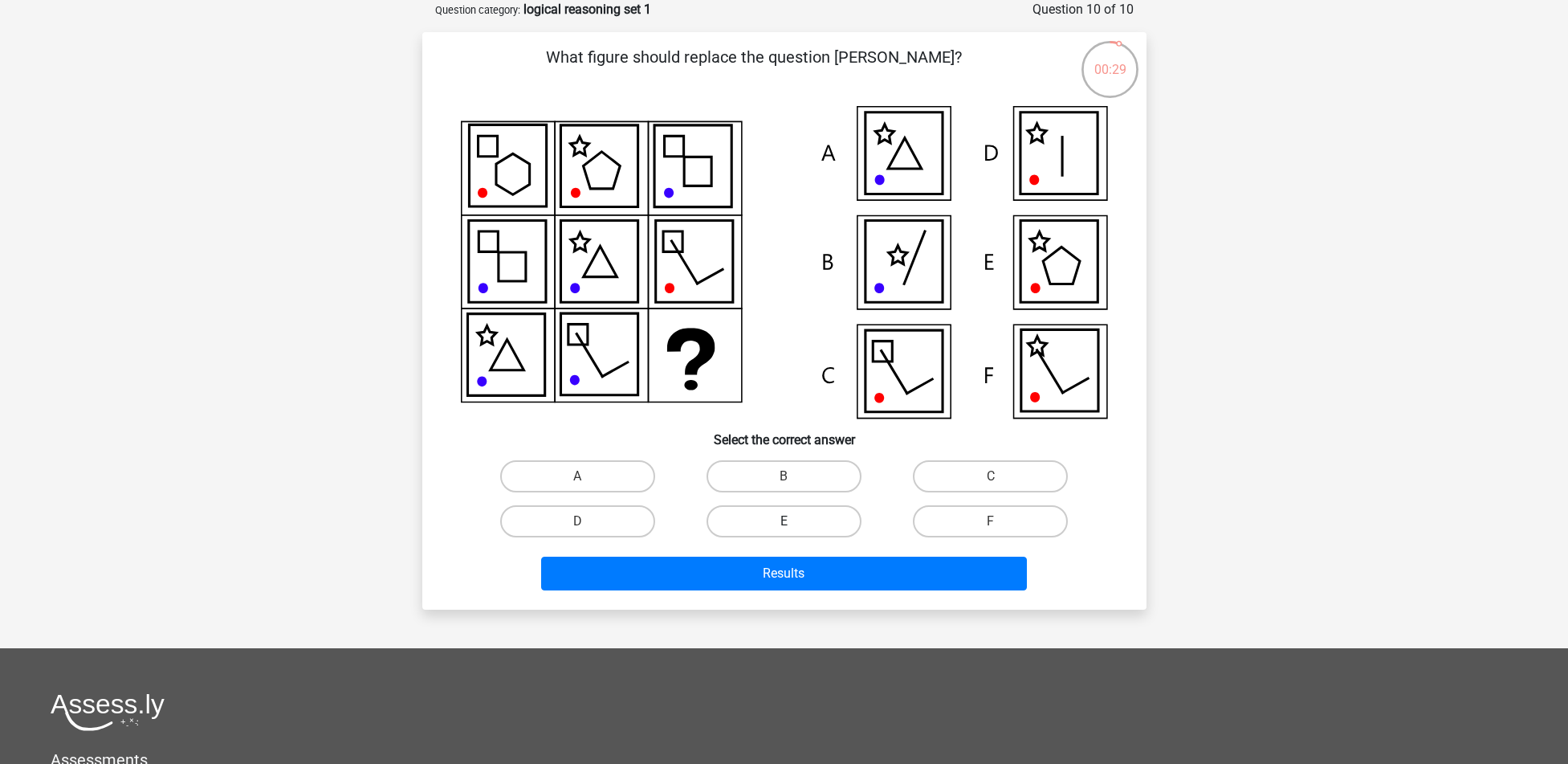
click at [798, 524] on label "E" at bounding box center [784, 521] width 155 height 32
click at [794, 524] on input "E" at bounding box center [788, 526] width 10 height 10
radio input "true"
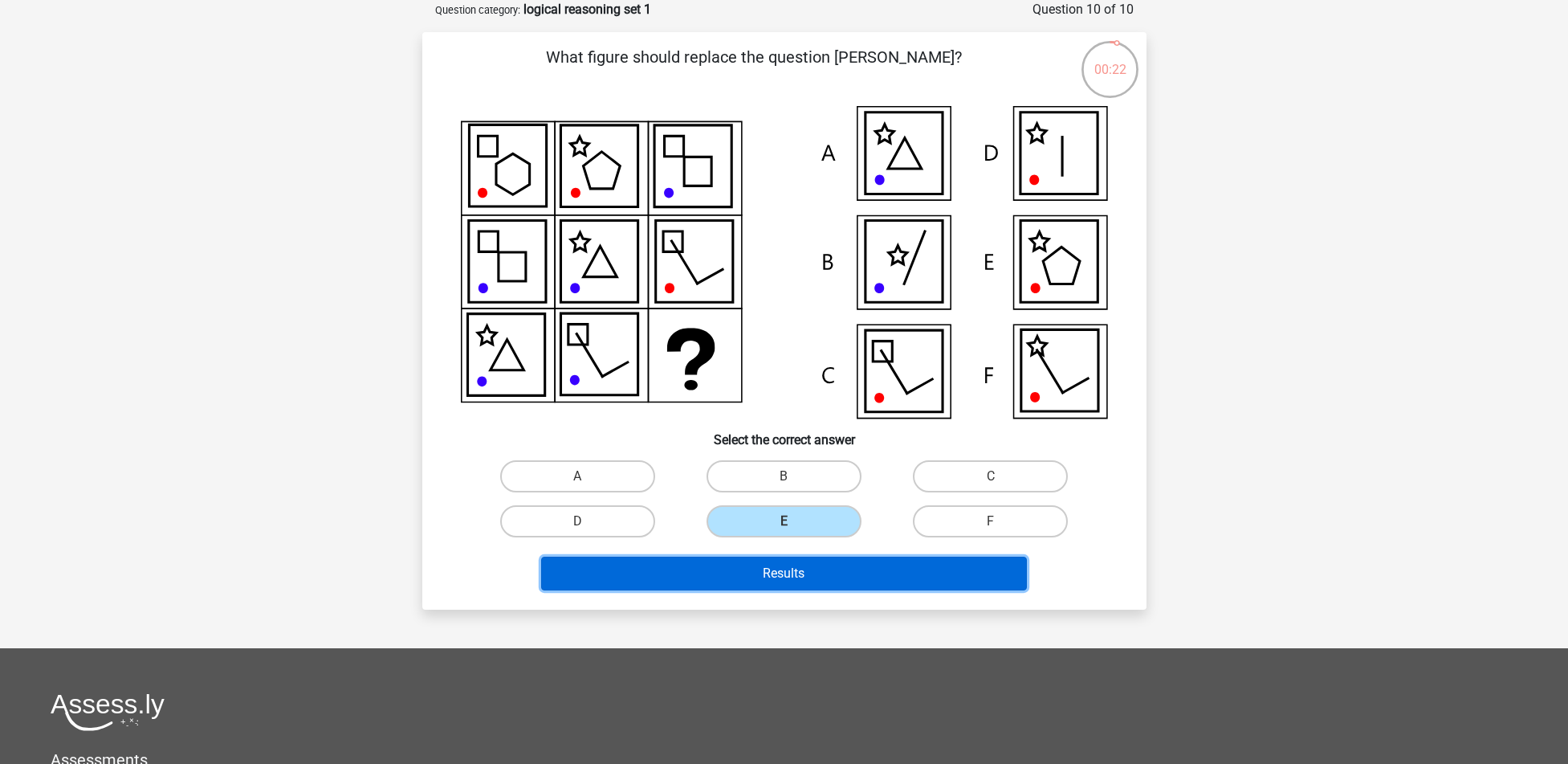
click at [787, 575] on button "Results" at bounding box center [784, 573] width 486 height 34
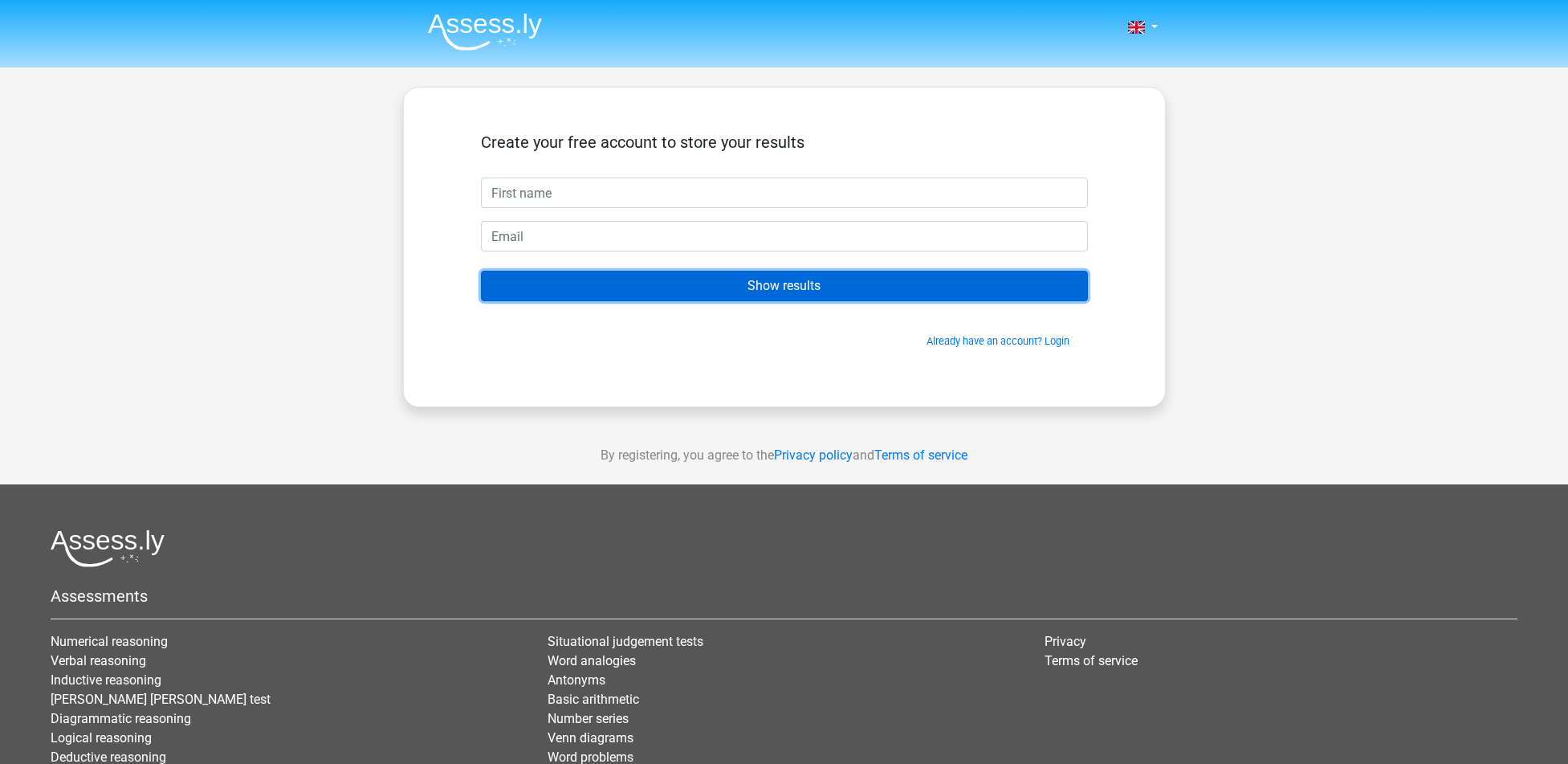
click at [746, 280] on input "Show results" at bounding box center [784, 285] width 607 height 30
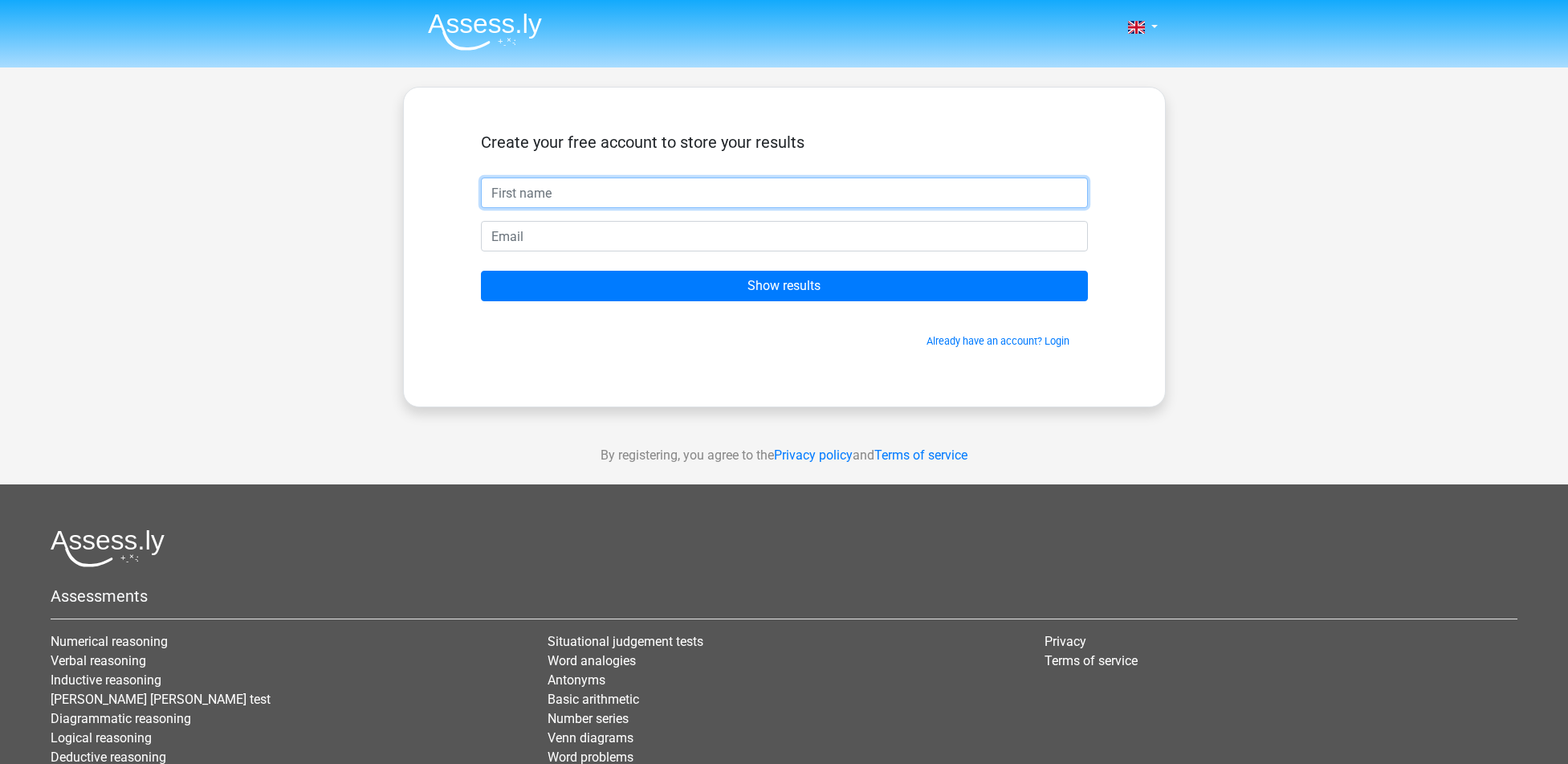
click at [551, 195] on input "text" at bounding box center [784, 192] width 607 height 30
type input "c"
type input "eøose"
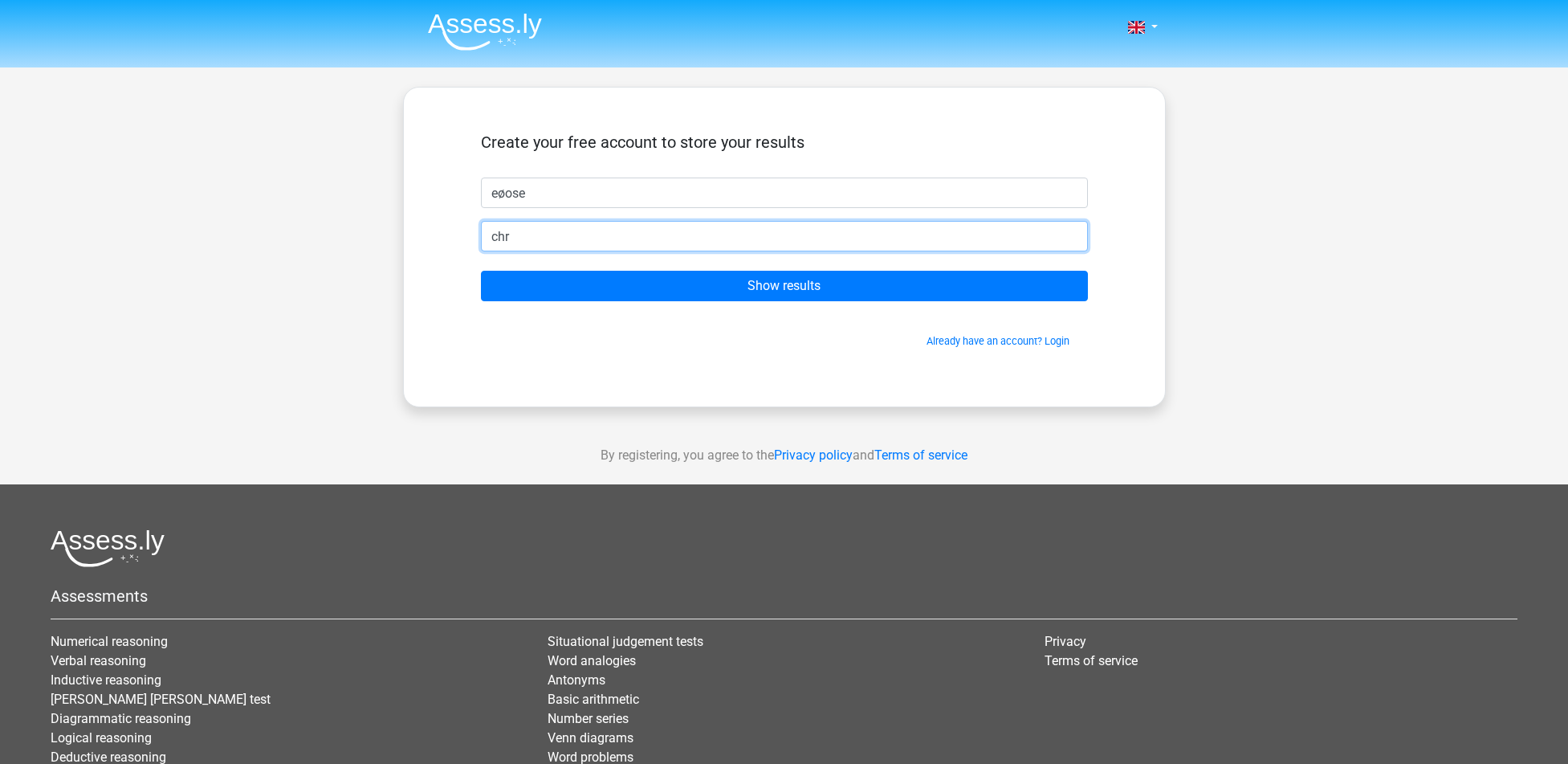
type input "christel.kanli@gmail.com"
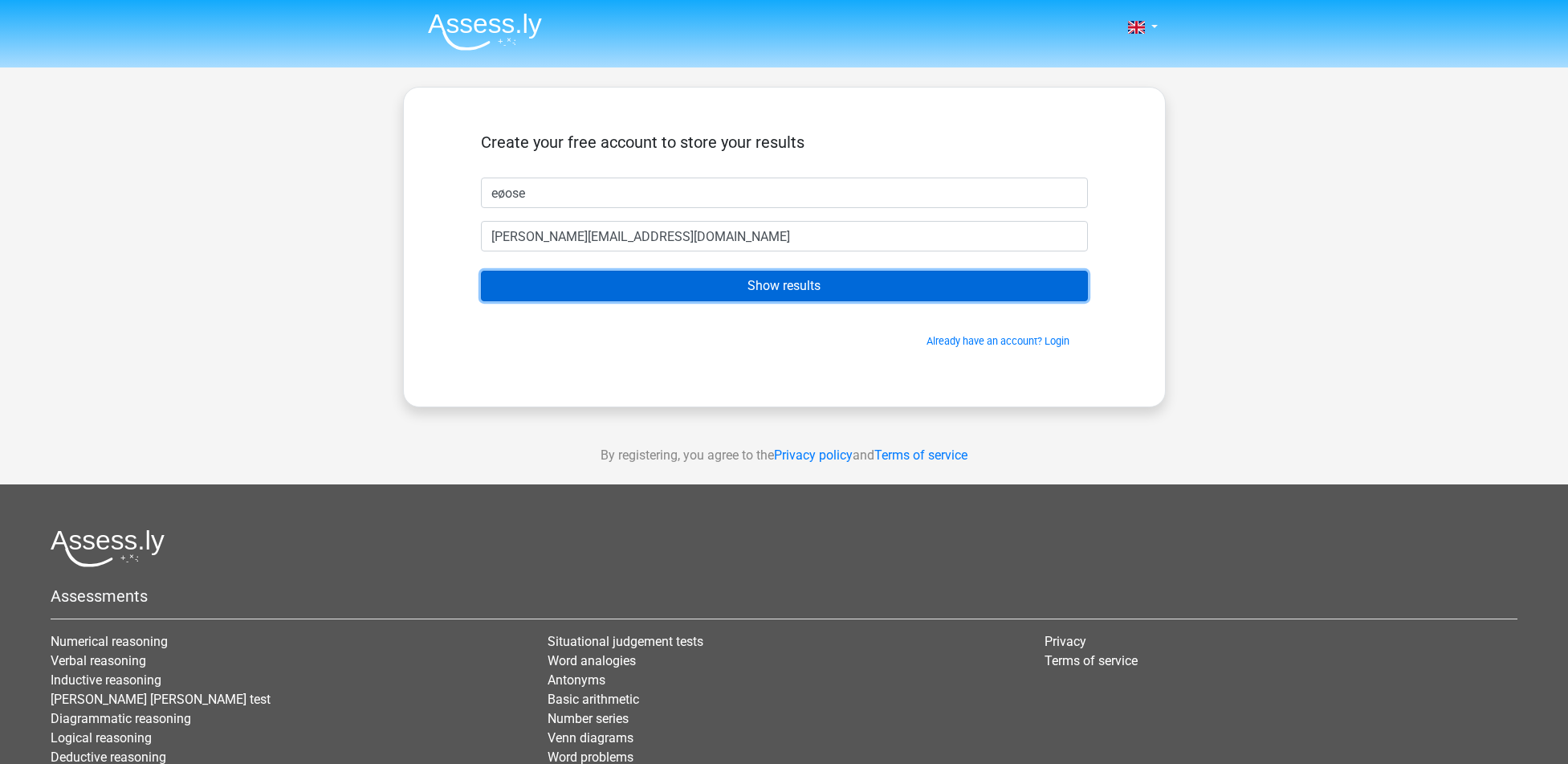
click at [715, 283] on input "Show results" at bounding box center [784, 285] width 607 height 30
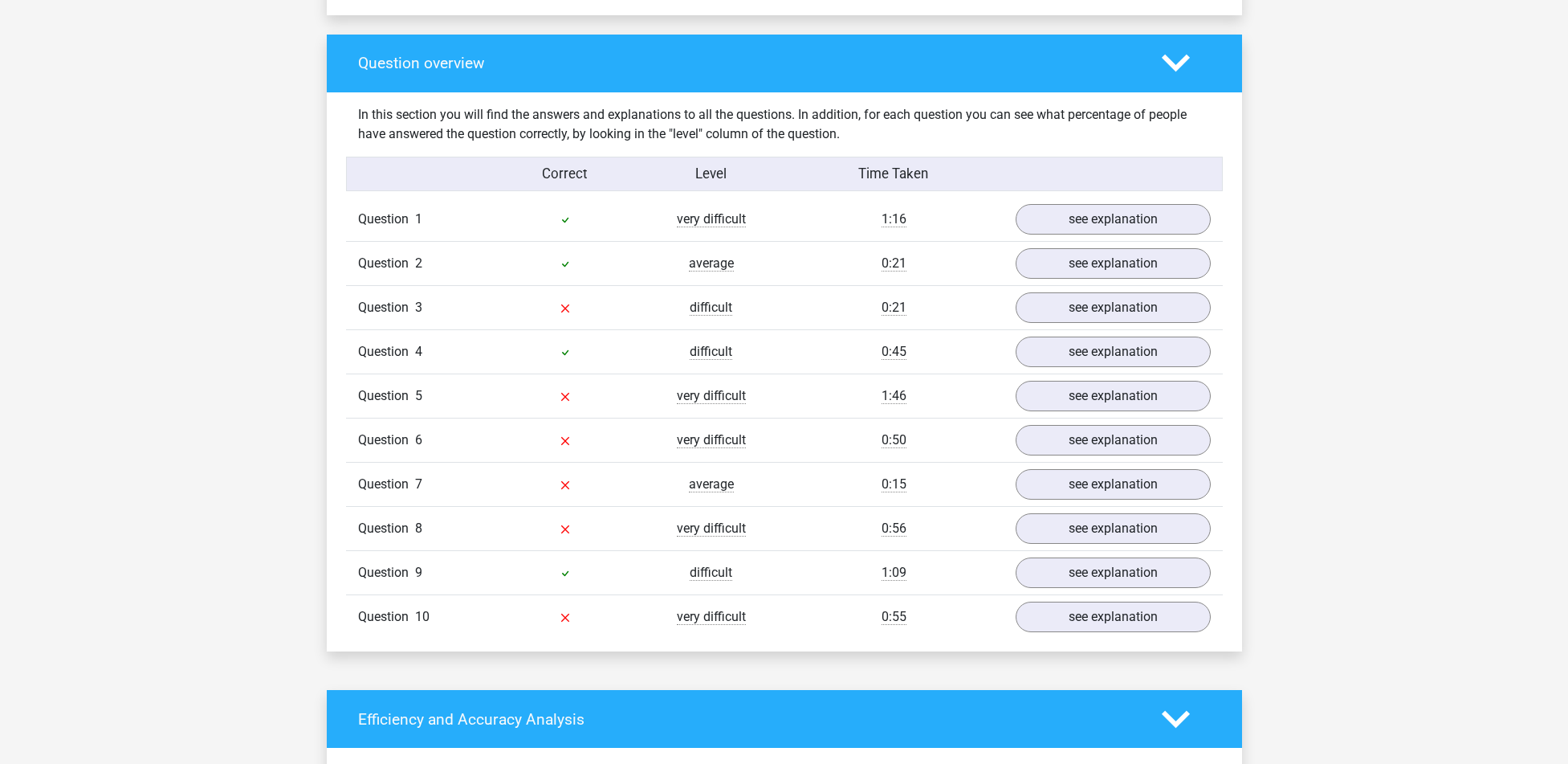
scroll to position [1205, 0]
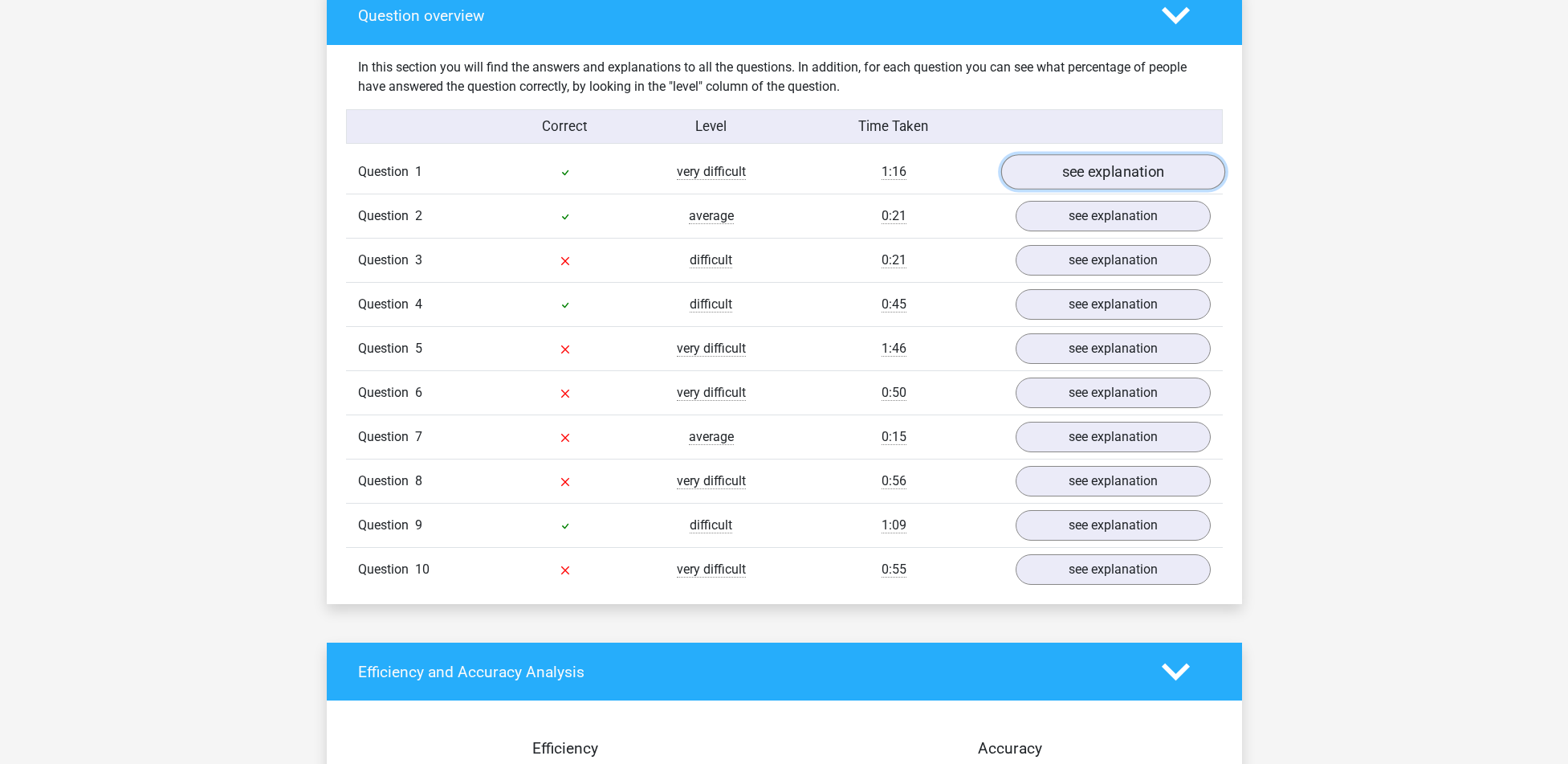
click at [1097, 164] on link "see explanation" at bounding box center [1112, 172] width 224 height 35
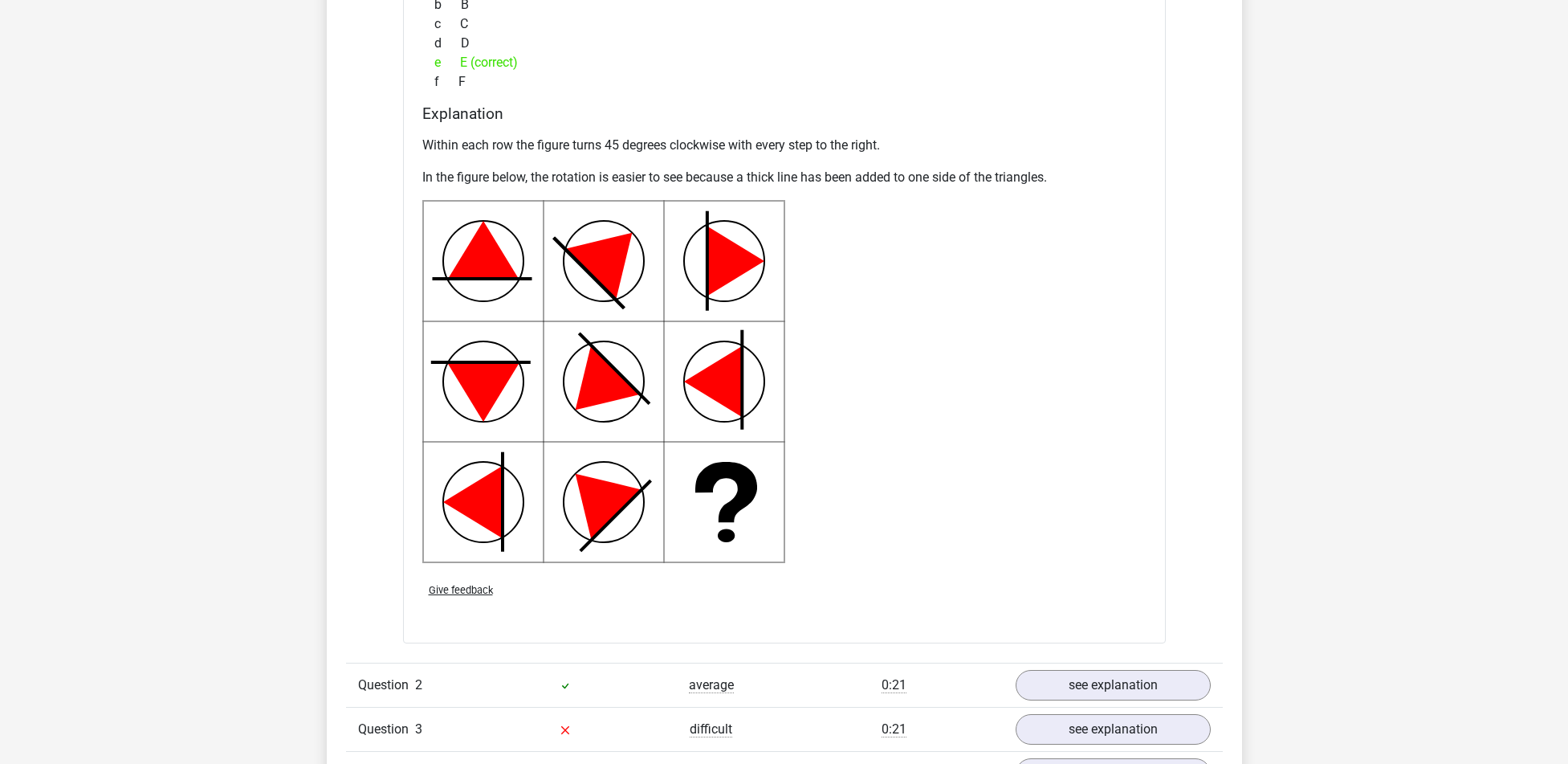
scroll to position [2088, 0]
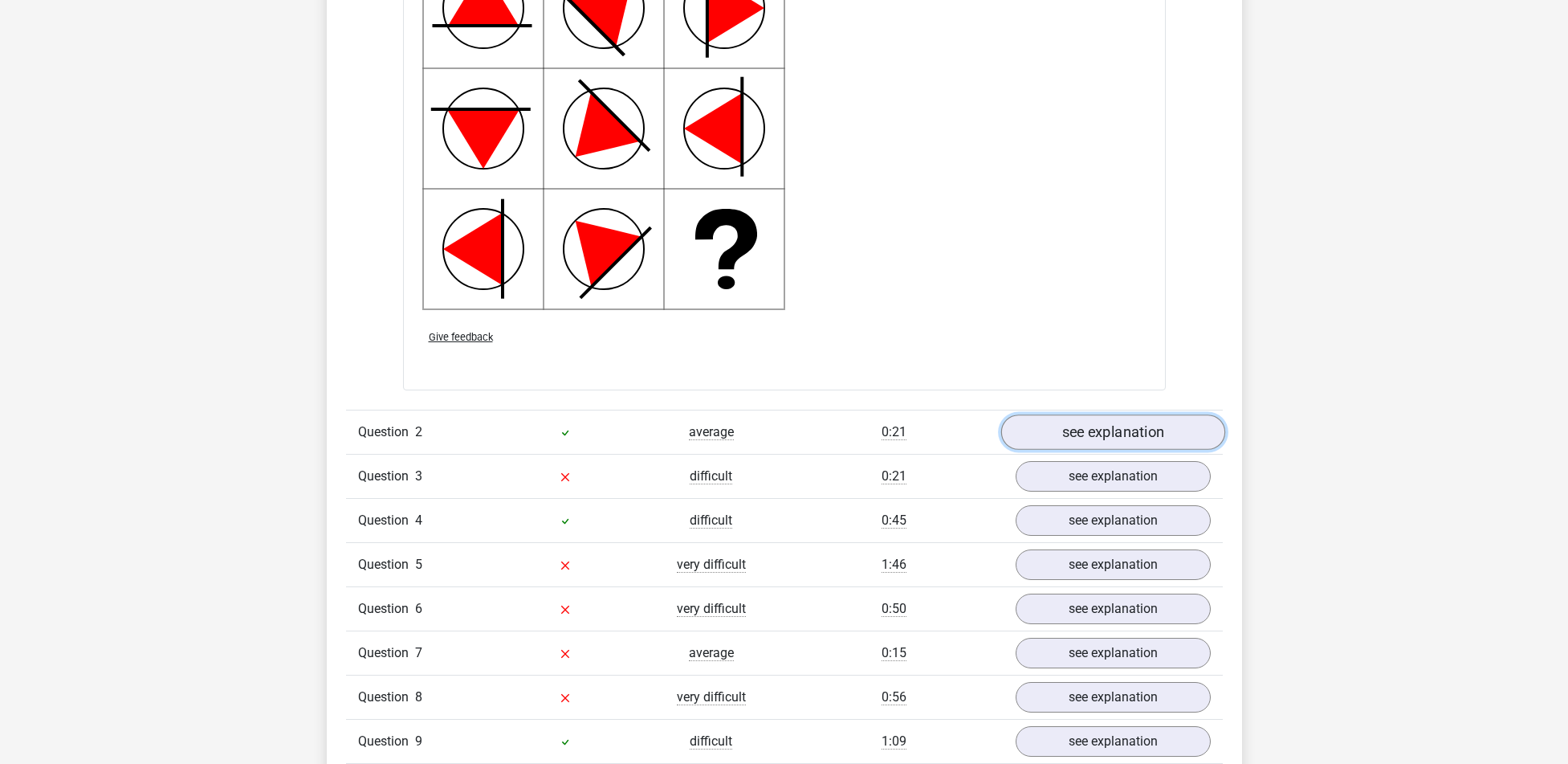
click at [1128, 427] on link "see explanation" at bounding box center [1112, 432] width 224 height 35
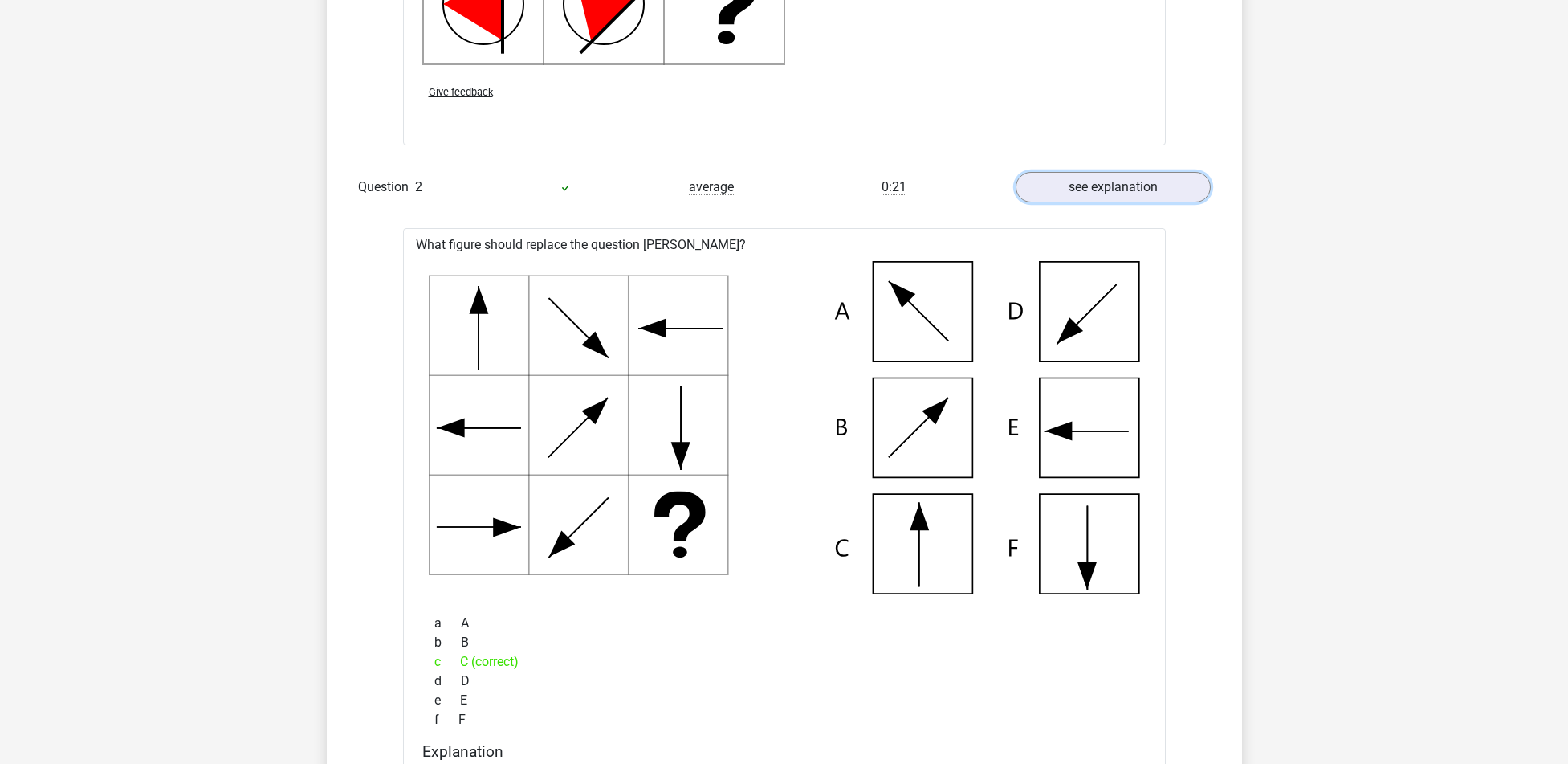
scroll to position [2329, 0]
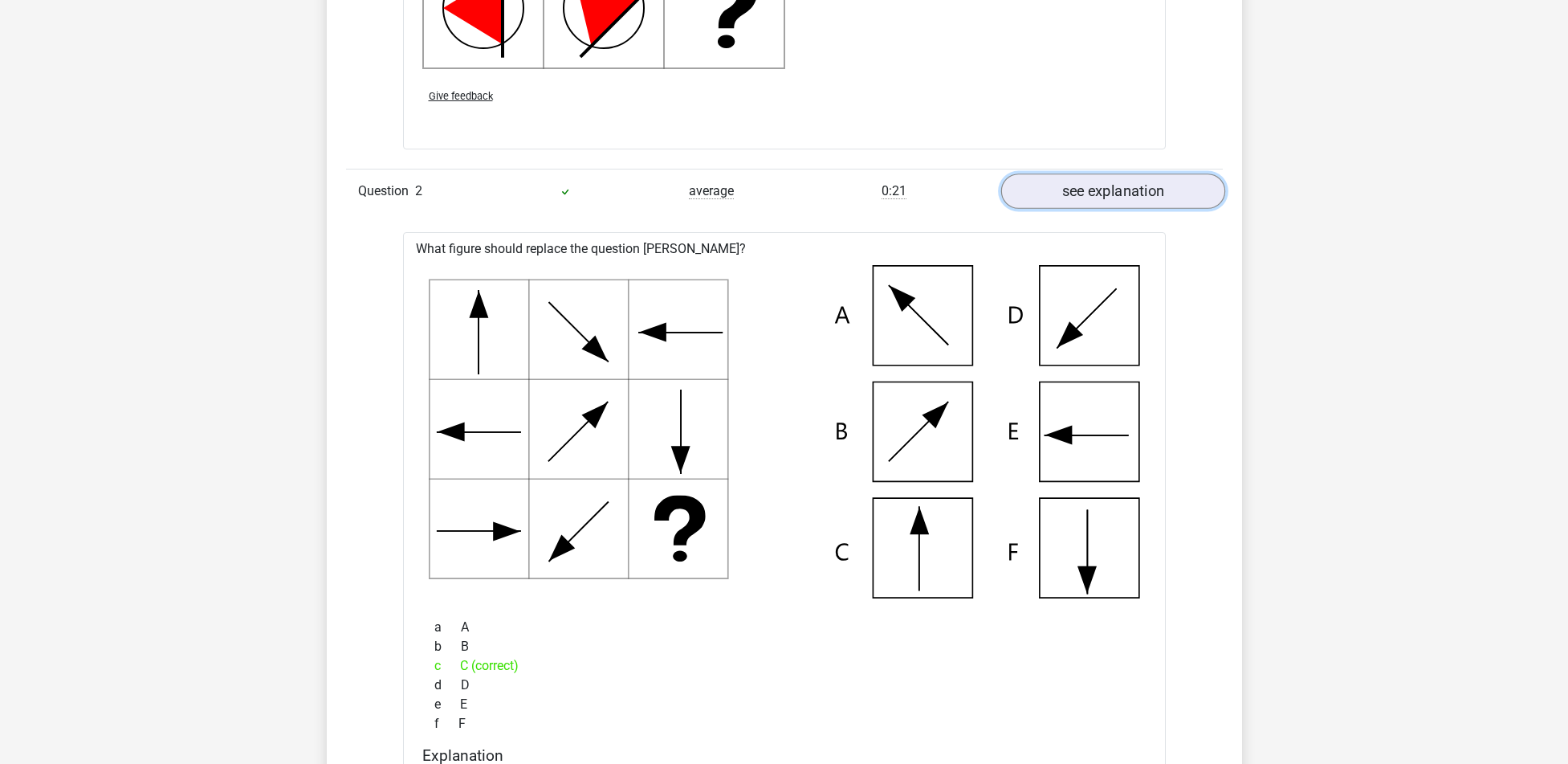
click at [1076, 193] on link "see explanation" at bounding box center [1112, 191] width 224 height 35
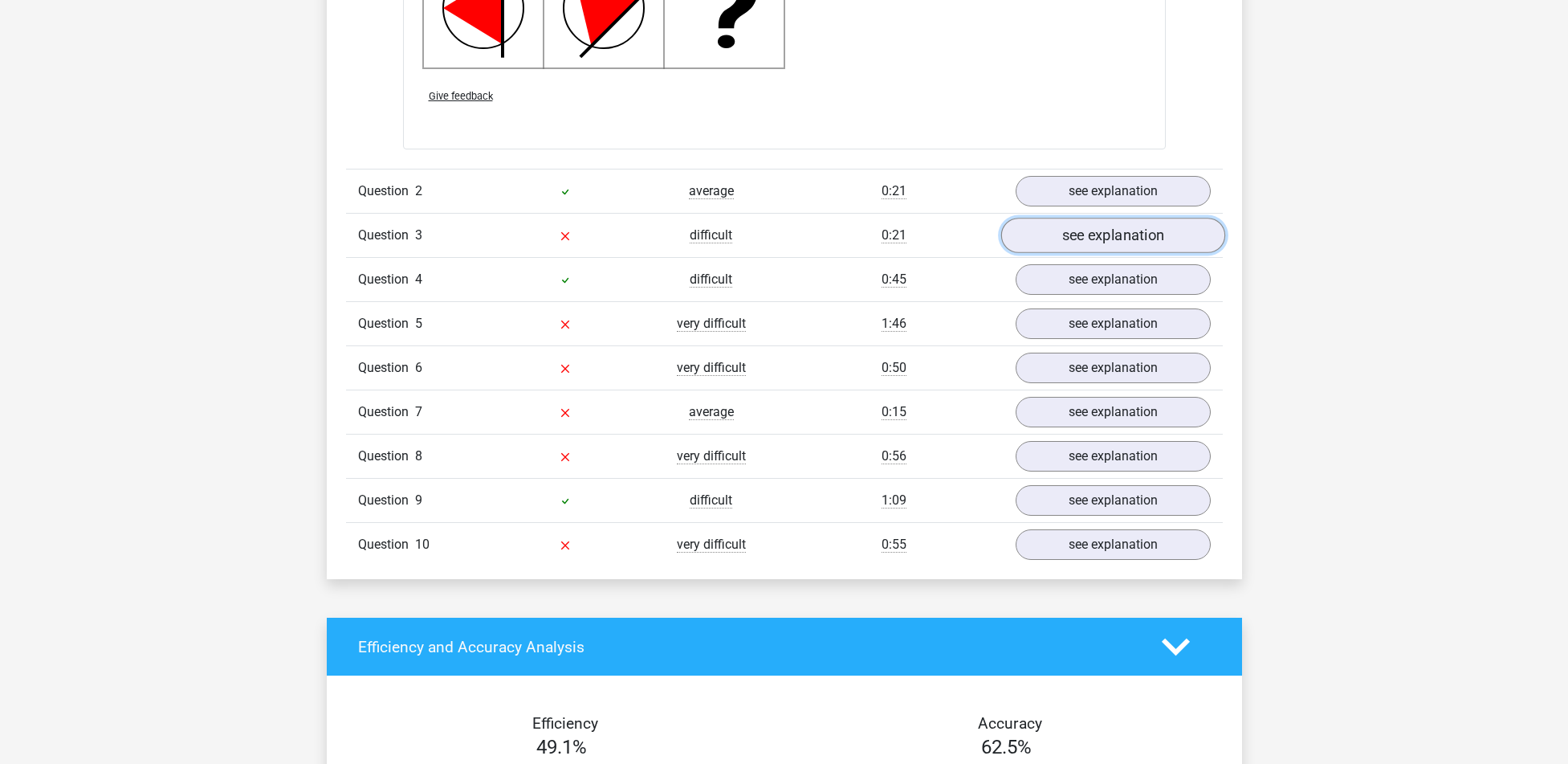
click at [1107, 234] on link "see explanation" at bounding box center [1112, 236] width 224 height 35
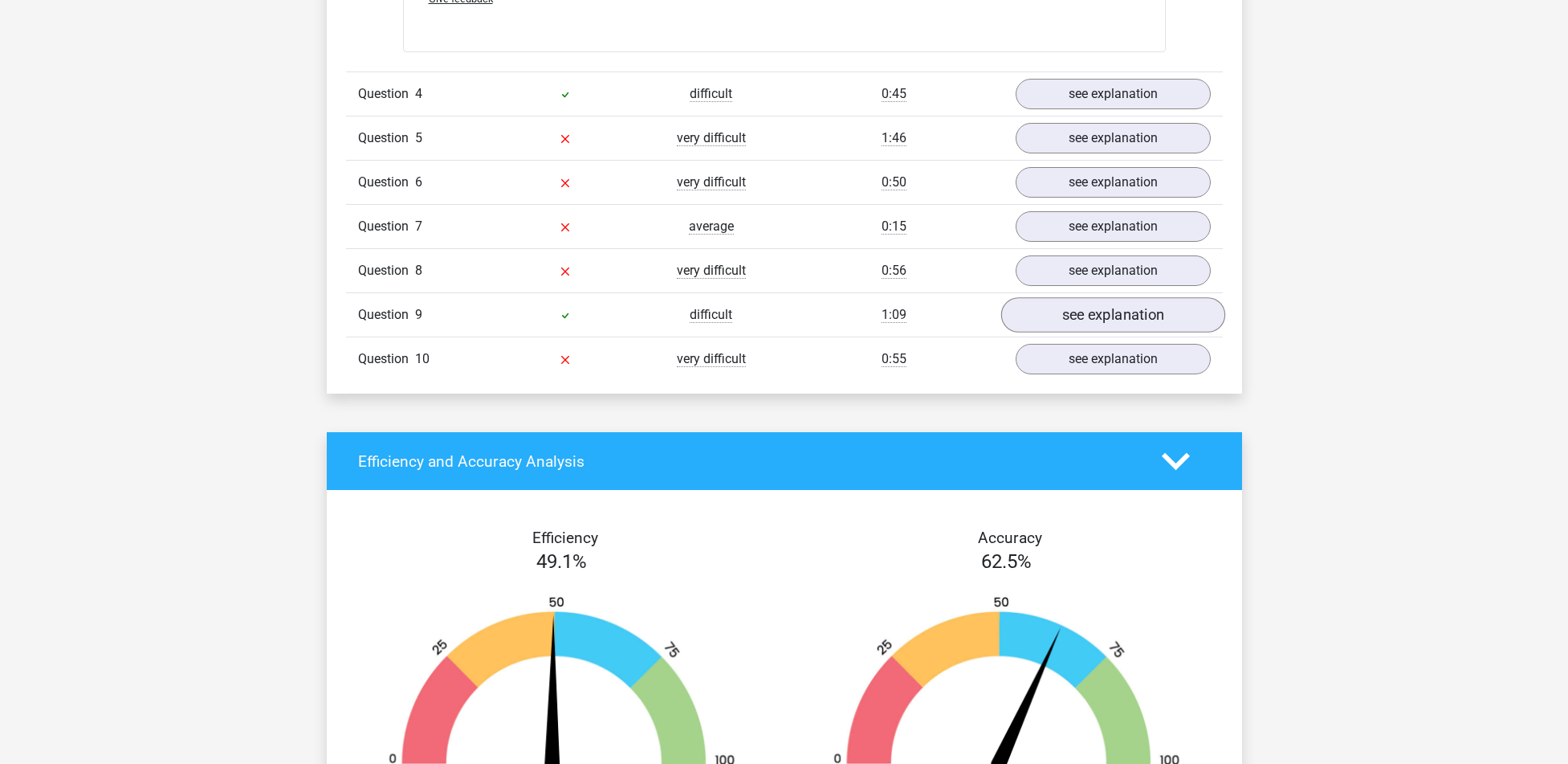
scroll to position [3694, 0]
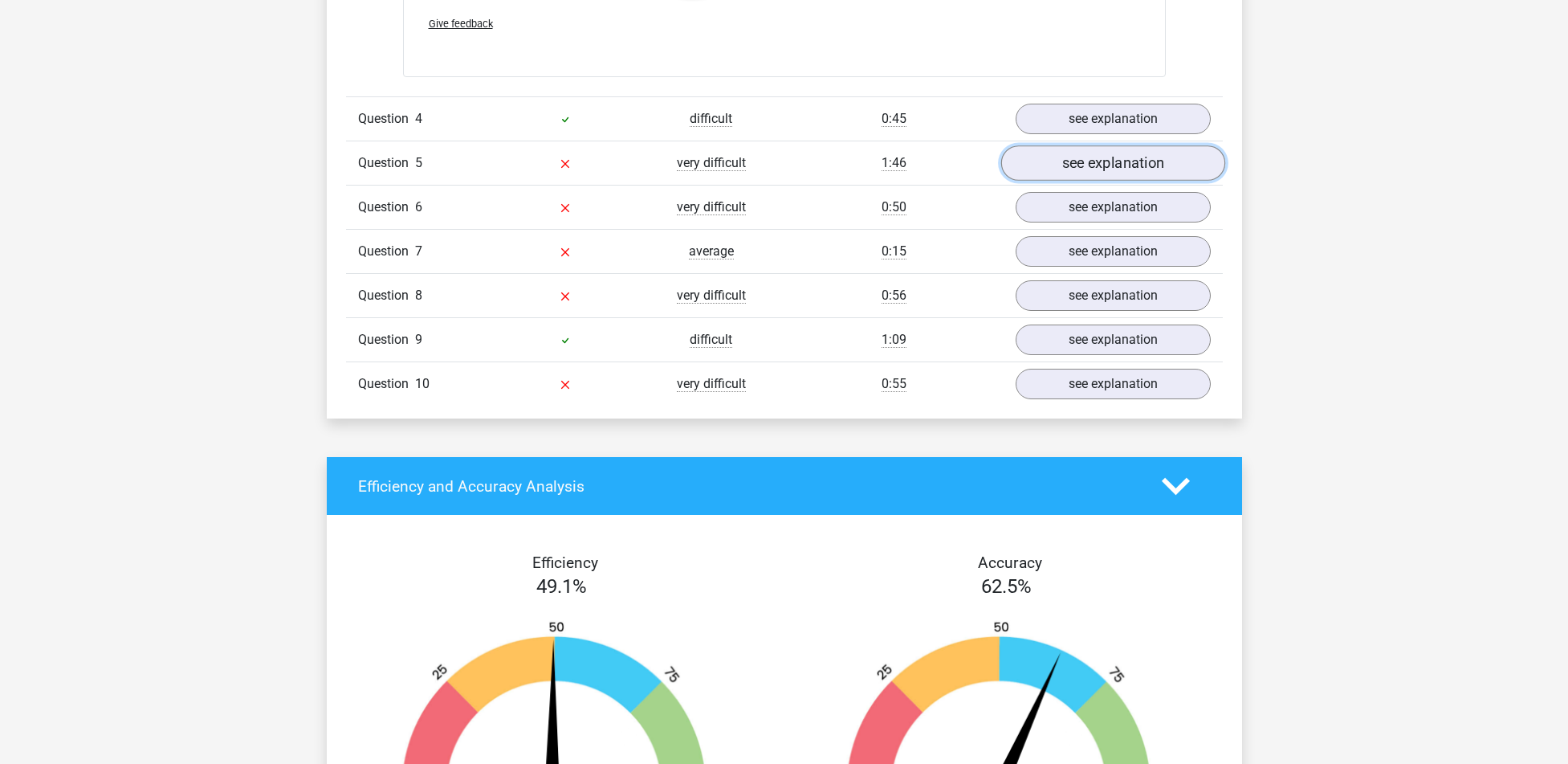
click at [1107, 159] on link "see explanation" at bounding box center [1112, 164] width 224 height 35
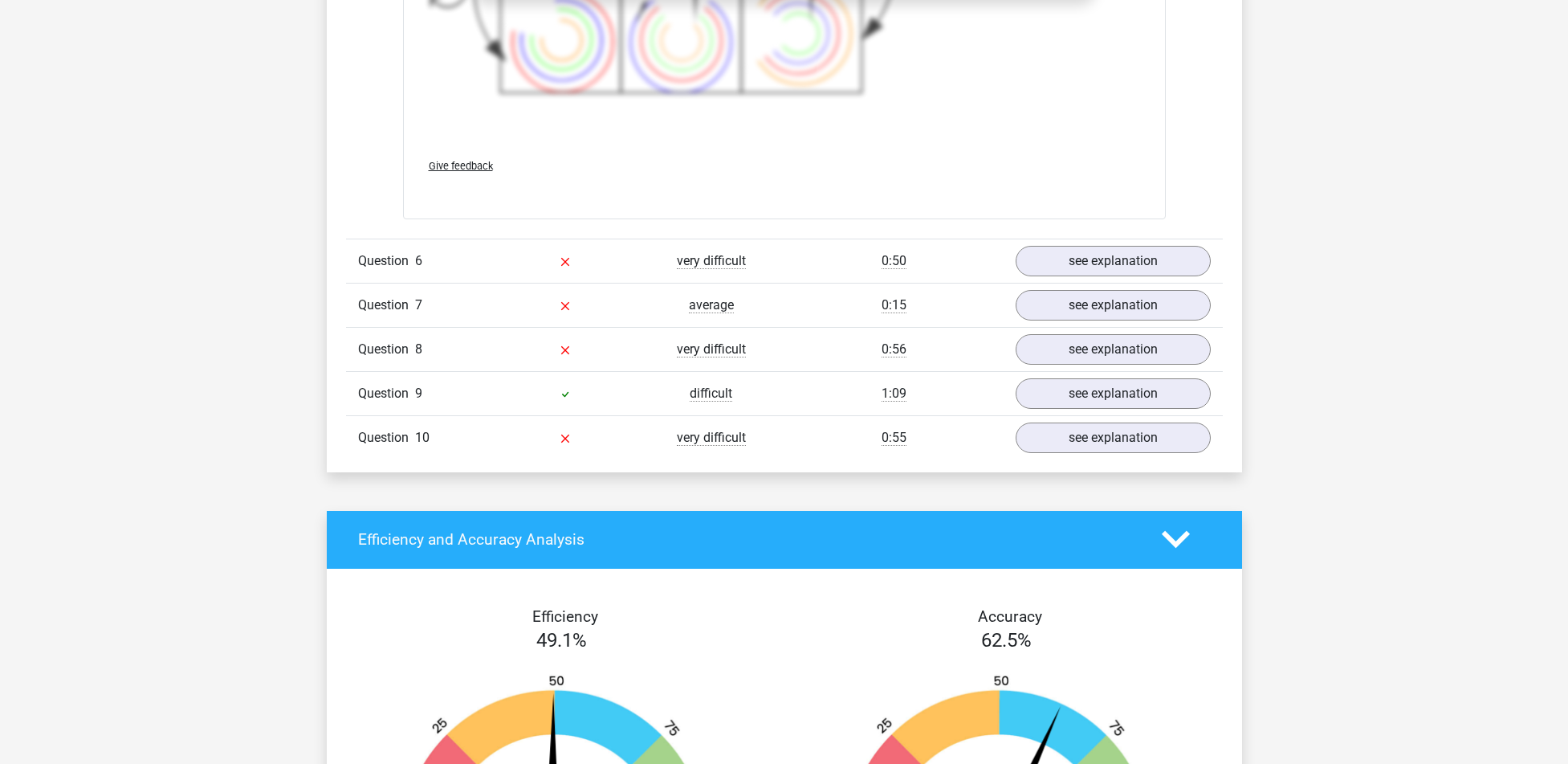
scroll to position [4819, 0]
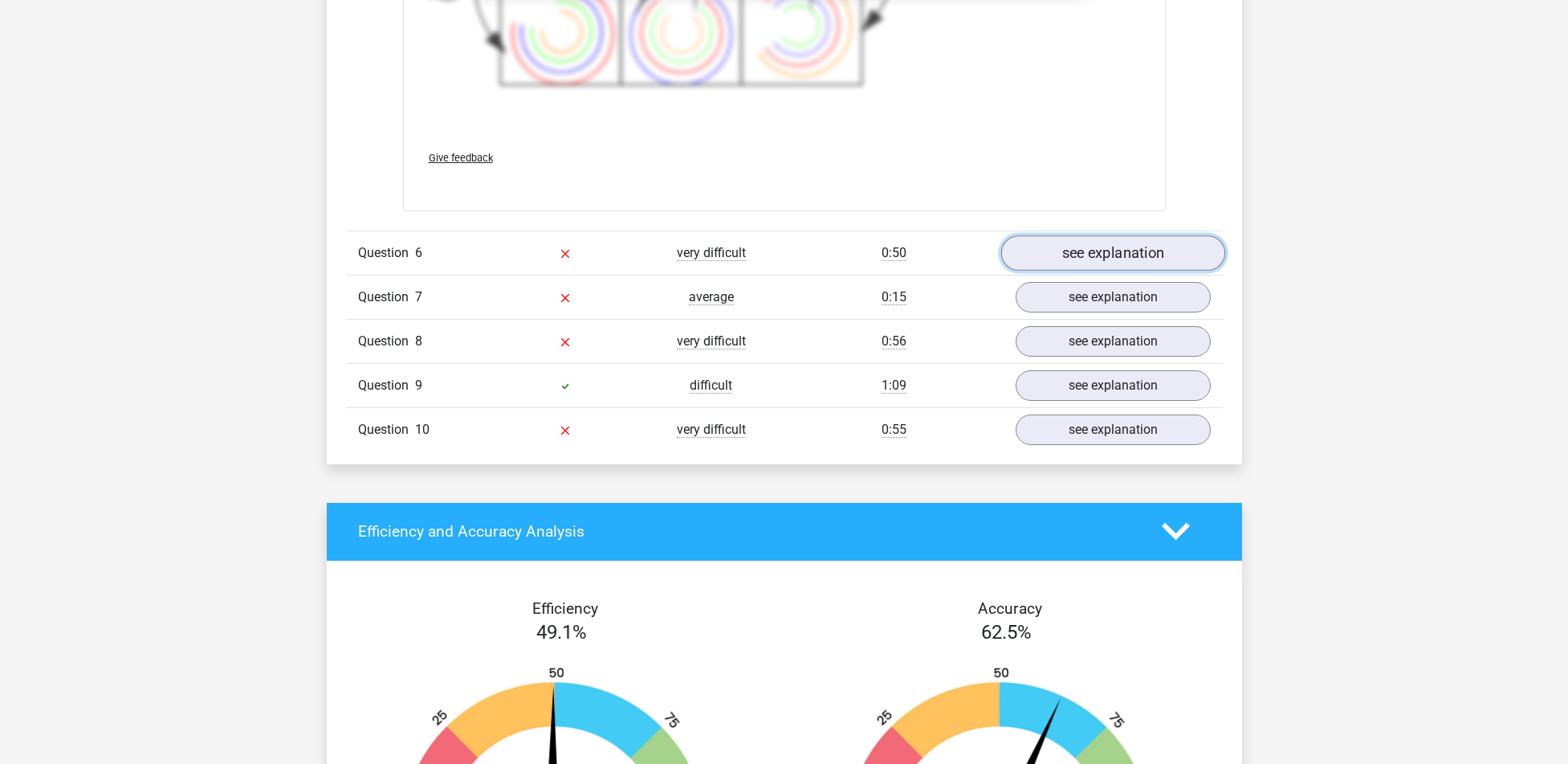
click at [1138, 258] on link "see explanation" at bounding box center [1112, 253] width 224 height 35
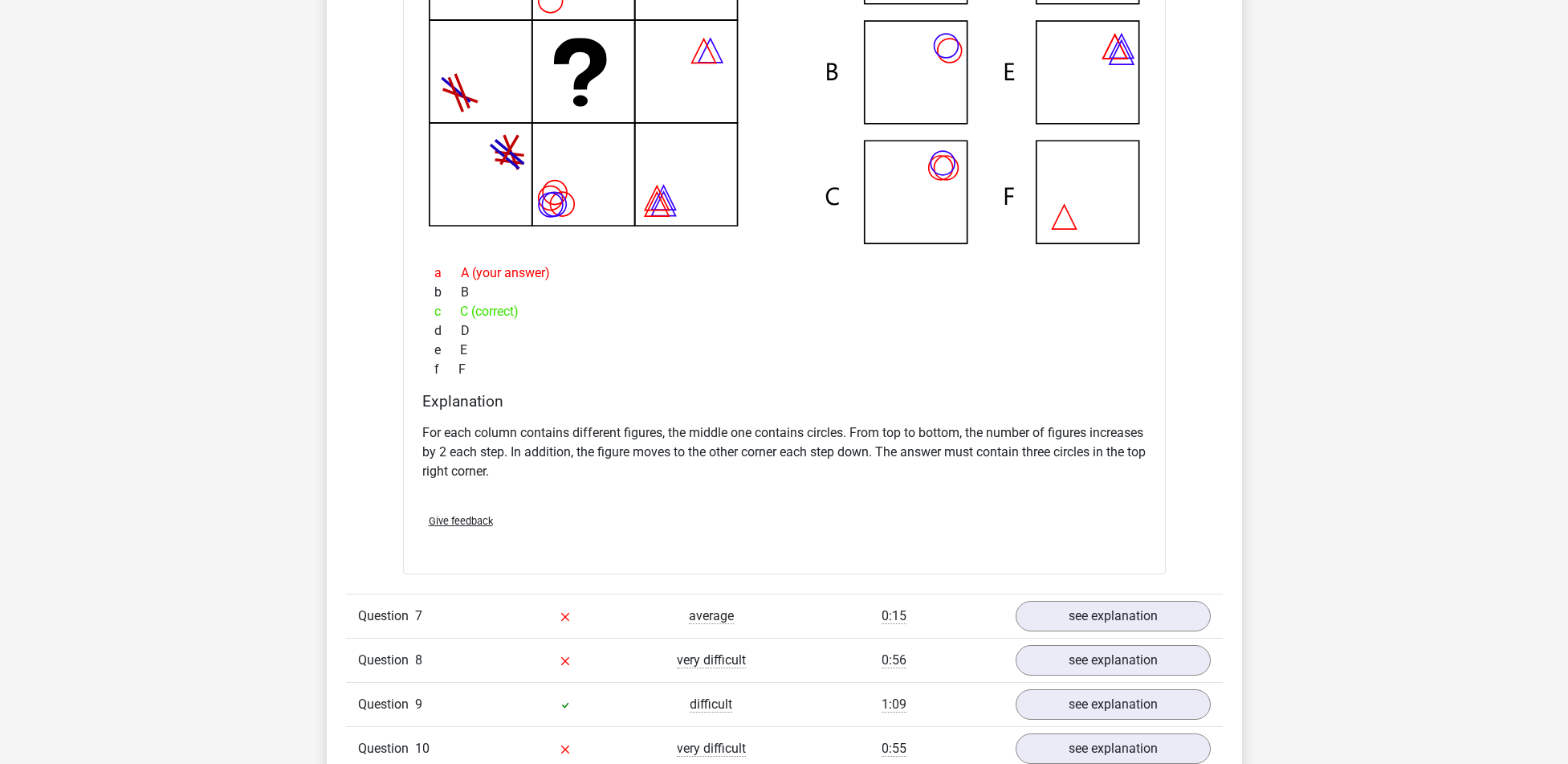
scroll to position [5461, 0]
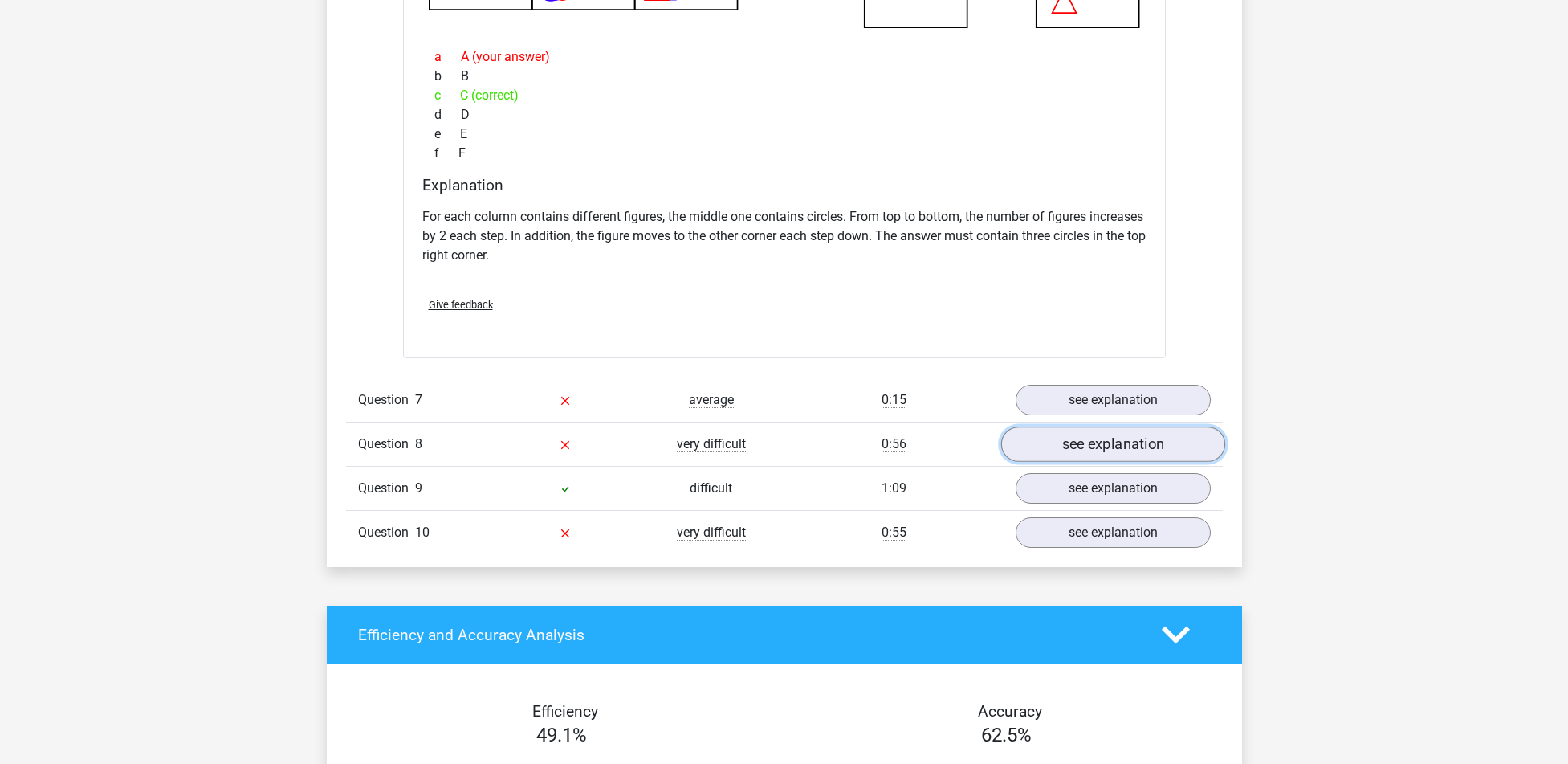
click at [1120, 443] on link "see explanation" at bounding box center [1112, 444] width 224 height 35
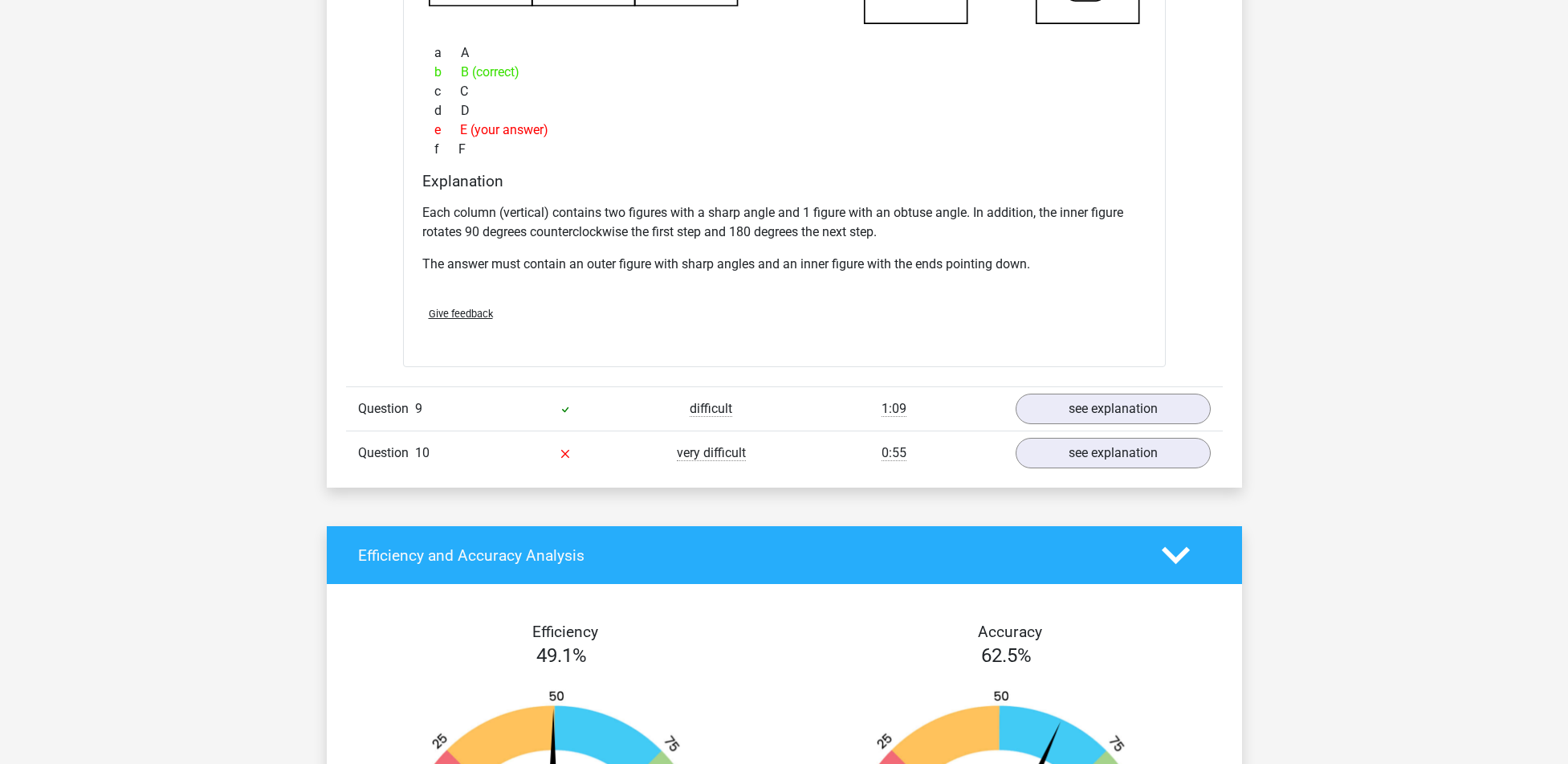
scroll to position [6344, 0]
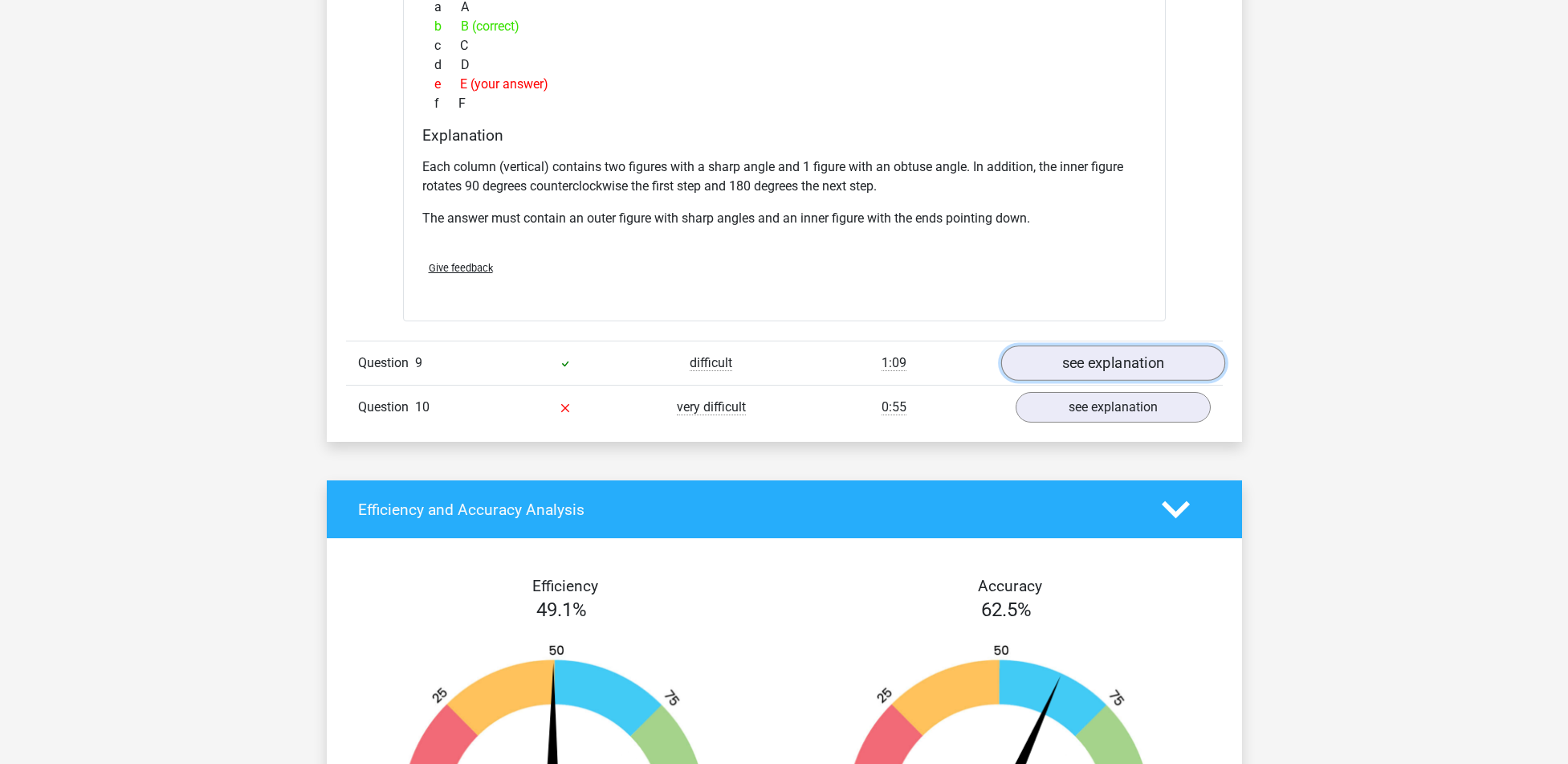
click at [1084, 367] on link "see explanation" at bounding box center [1112, 364] width 224 height 35
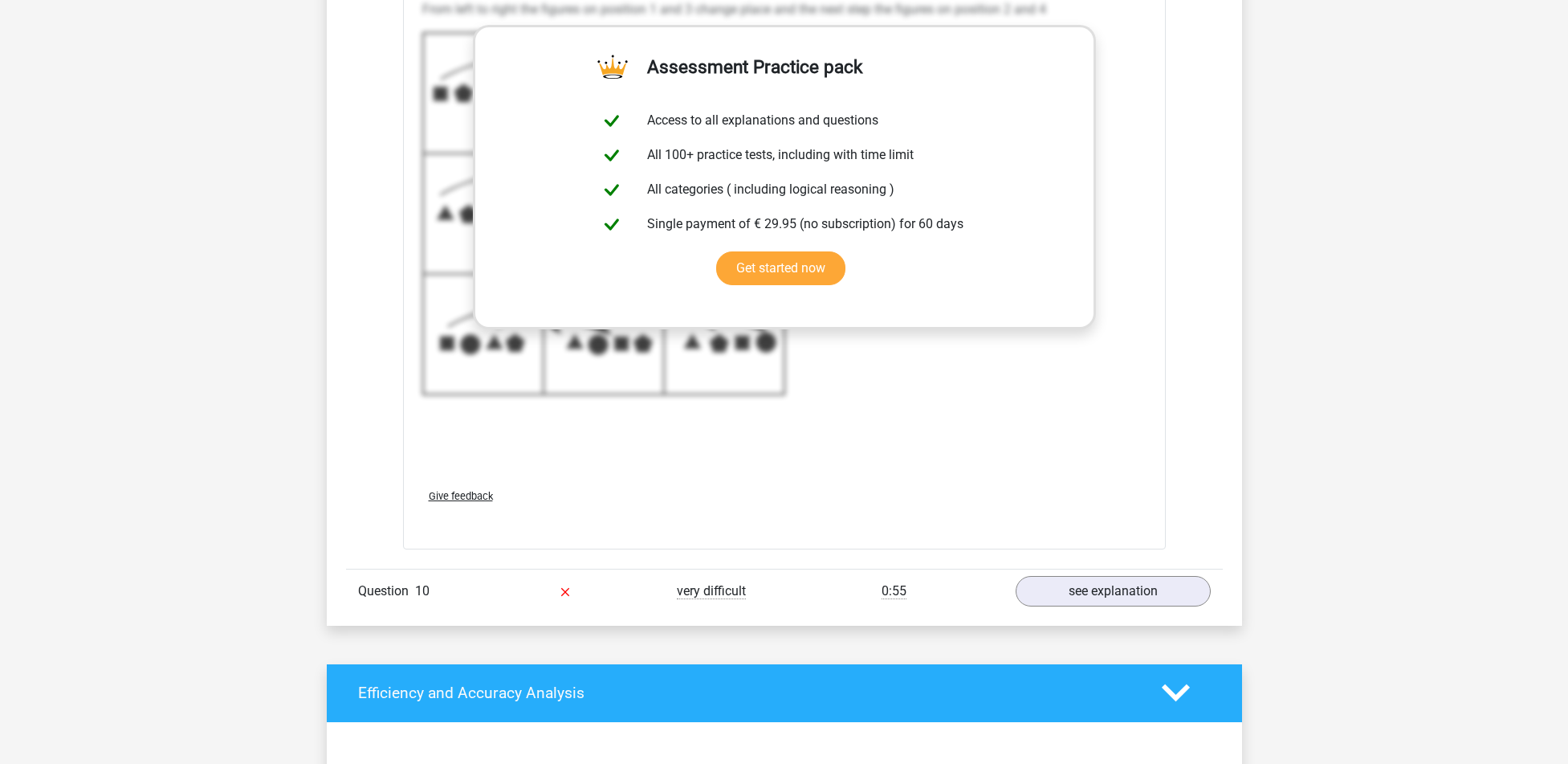
scroll to position [7388, 0]
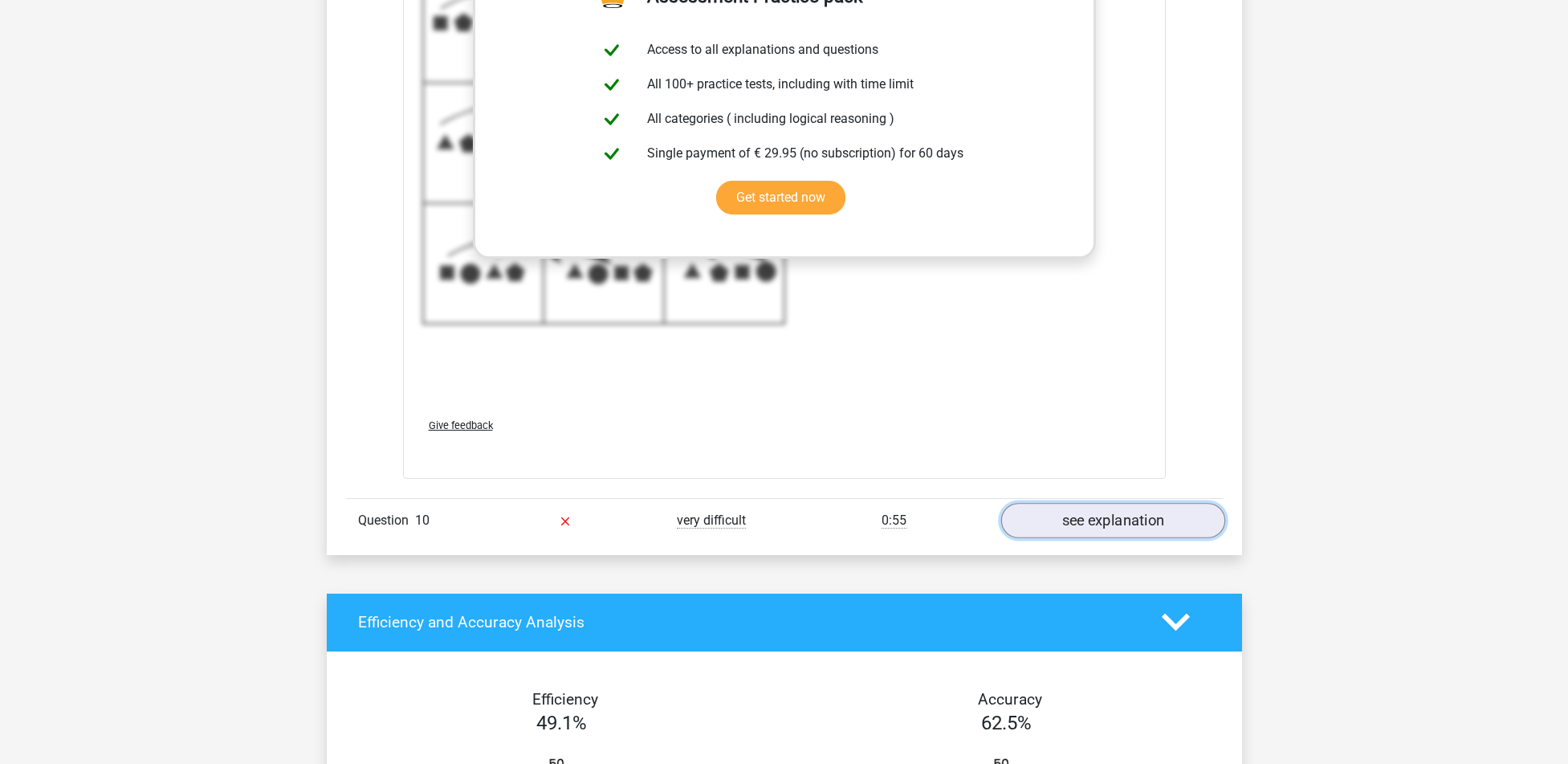
click at [1113, 527] on link "see explanation" at bounding box center [1112, 520] width 224 height 35
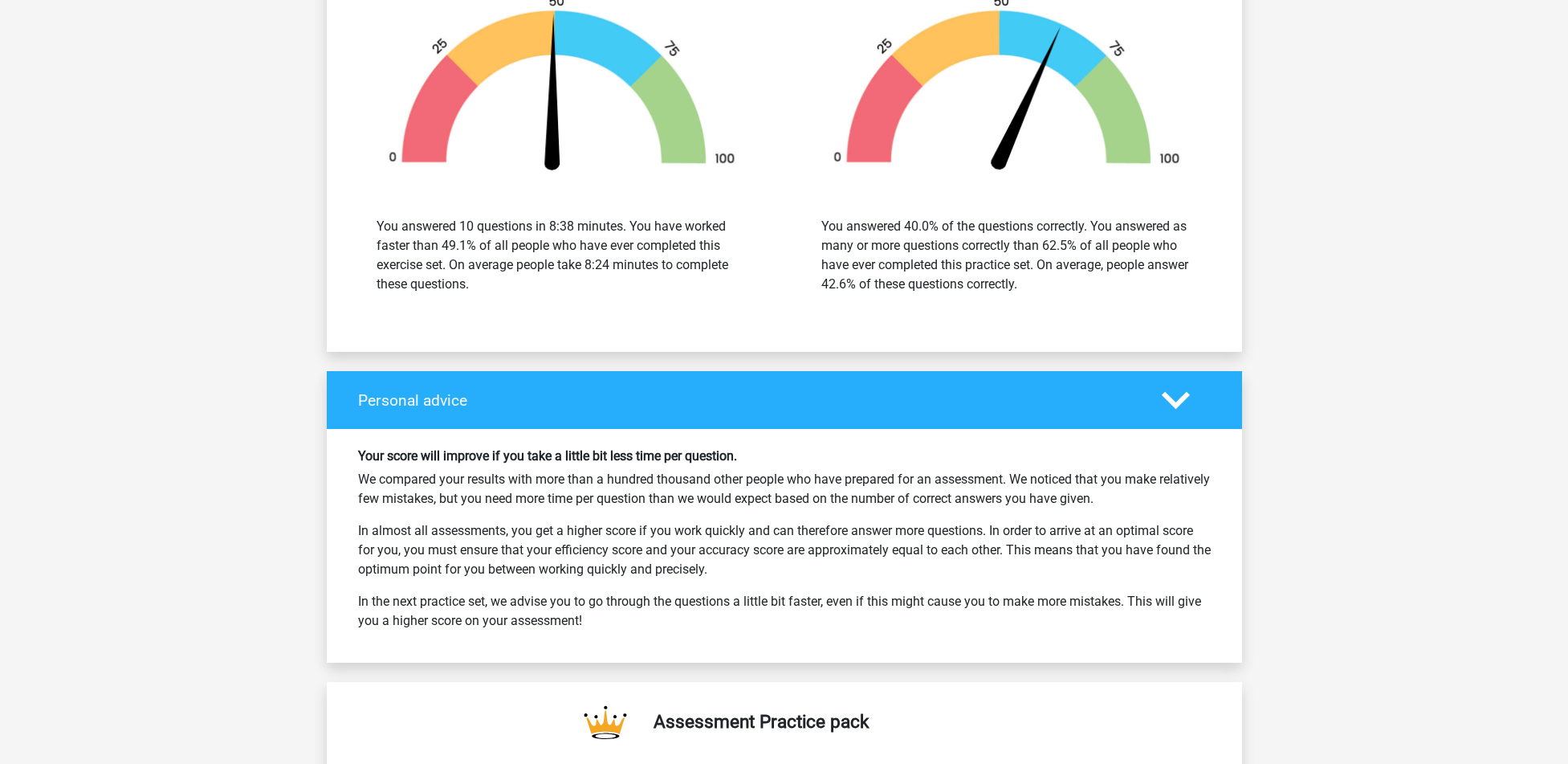
scroll to position [9235, 0]
